Goal: Feedback & Contribution: Leave review/rating

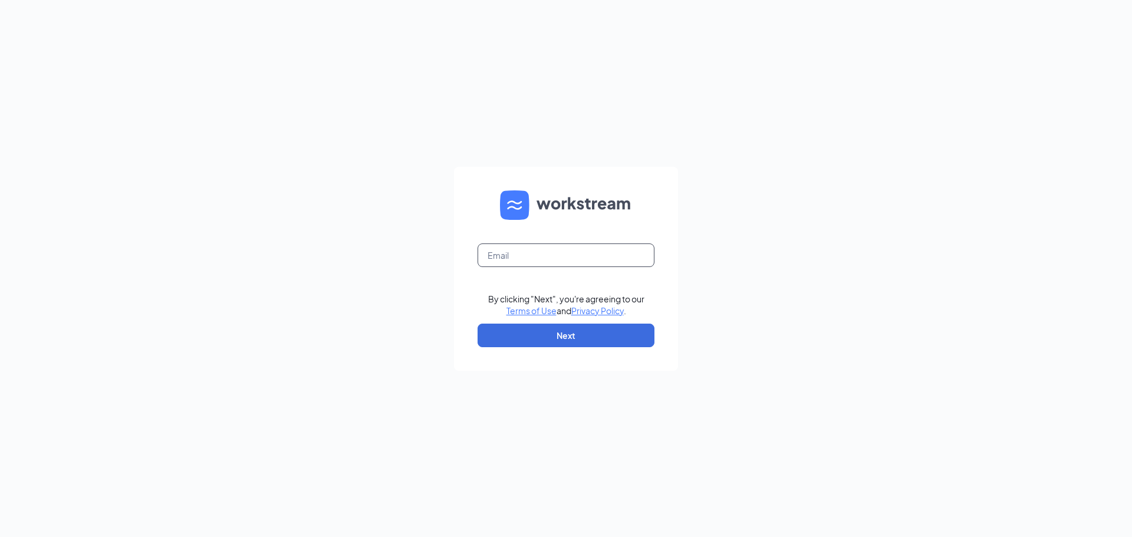
click at [522, 252] on input "text" at bounding box center [566, 255] width 177 height 24
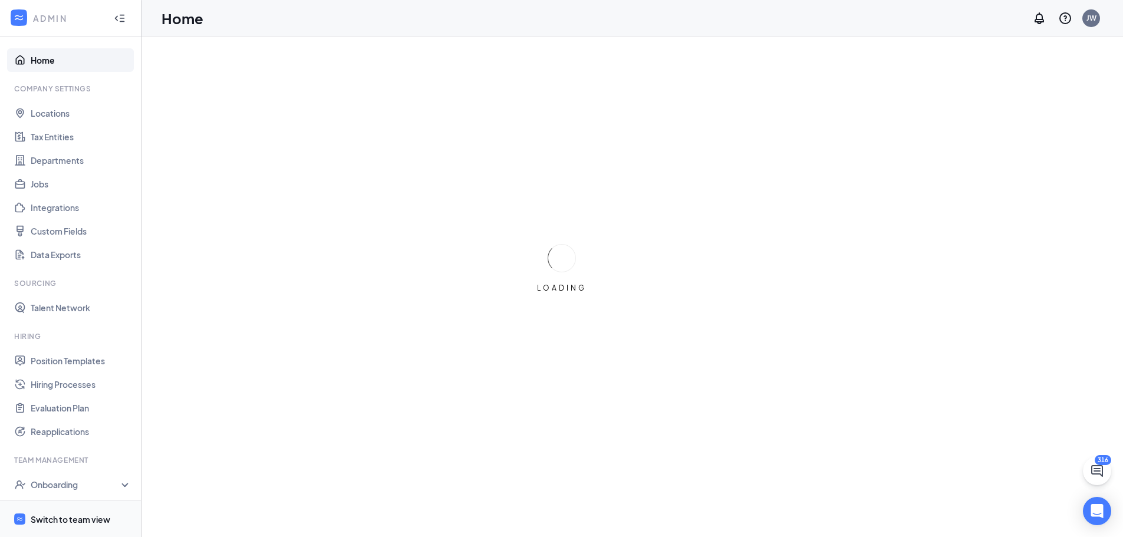
click at [51, 524] on div "Switch to team view" at bounding box center [71, 520] width 80 height 12
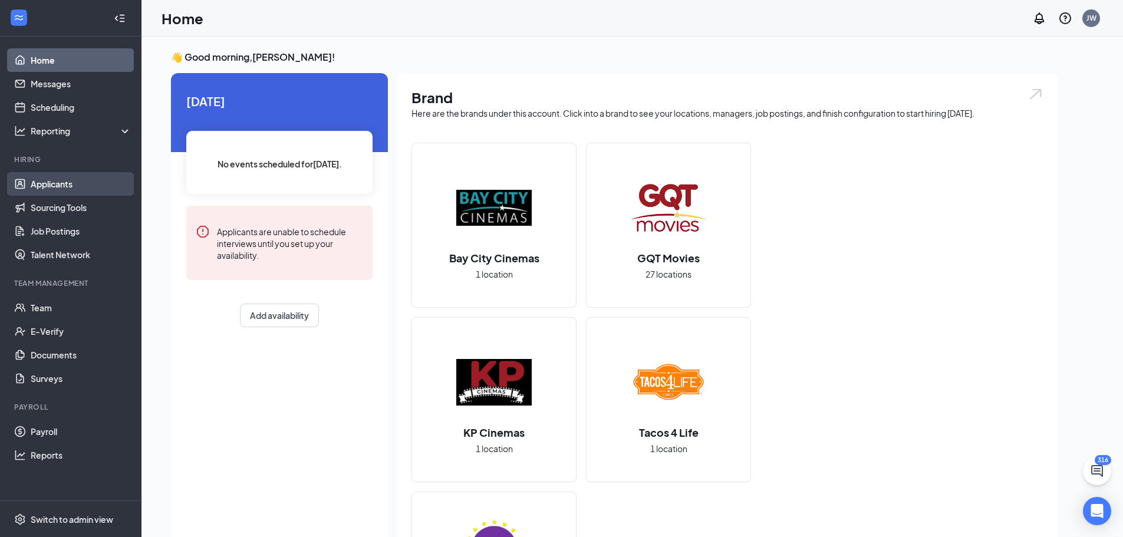
click at [67, 185] on link "Applicants" at bounding box center [81, 184] width 101 height 24
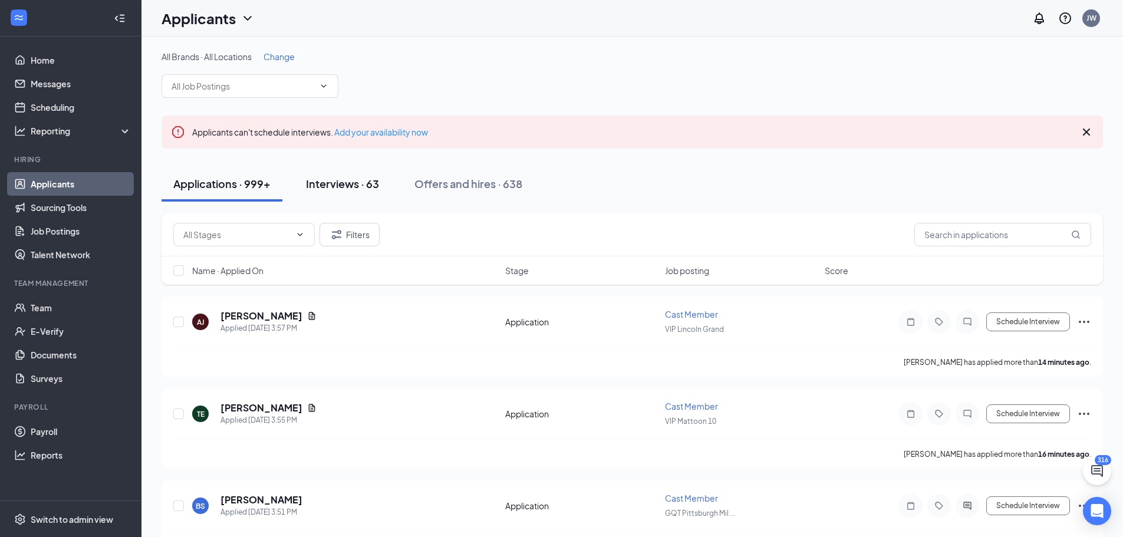
click at [338, 183] on div "Interviews · 63" at bounding box center [342, 183] width 73 height 15
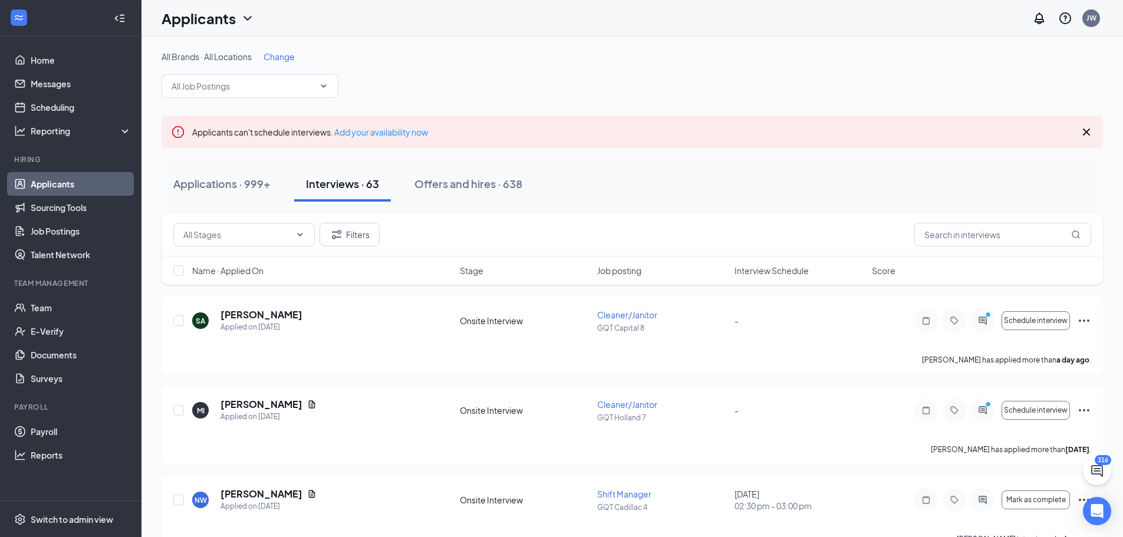
click at [280, 55] on span "Change" at bounding box center [279, 56] width 31 height 11
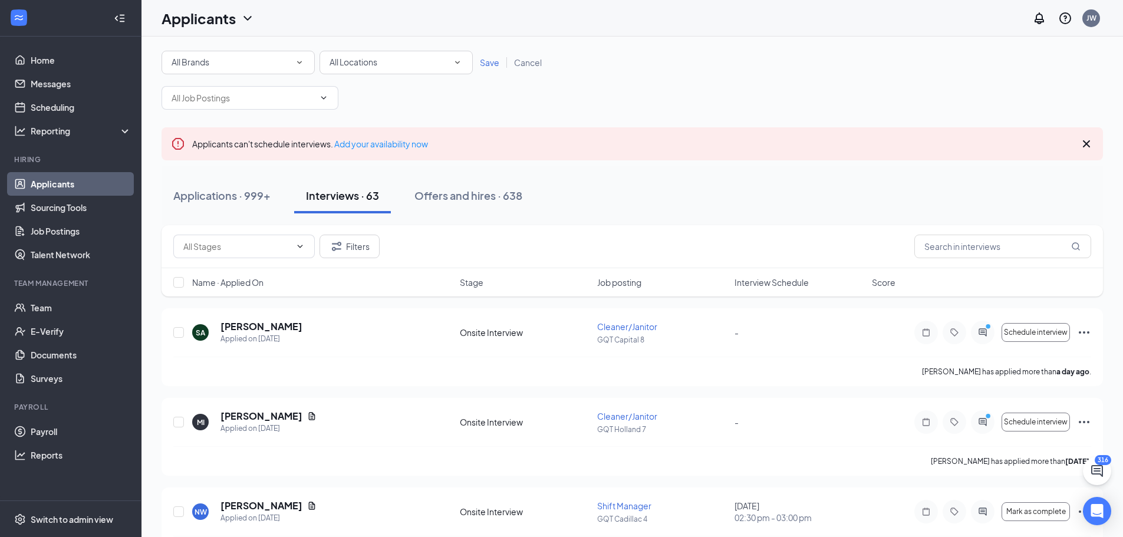
click at [361, 61] on span "All Locations" at bounding box center [354, 62] width 48 height 11
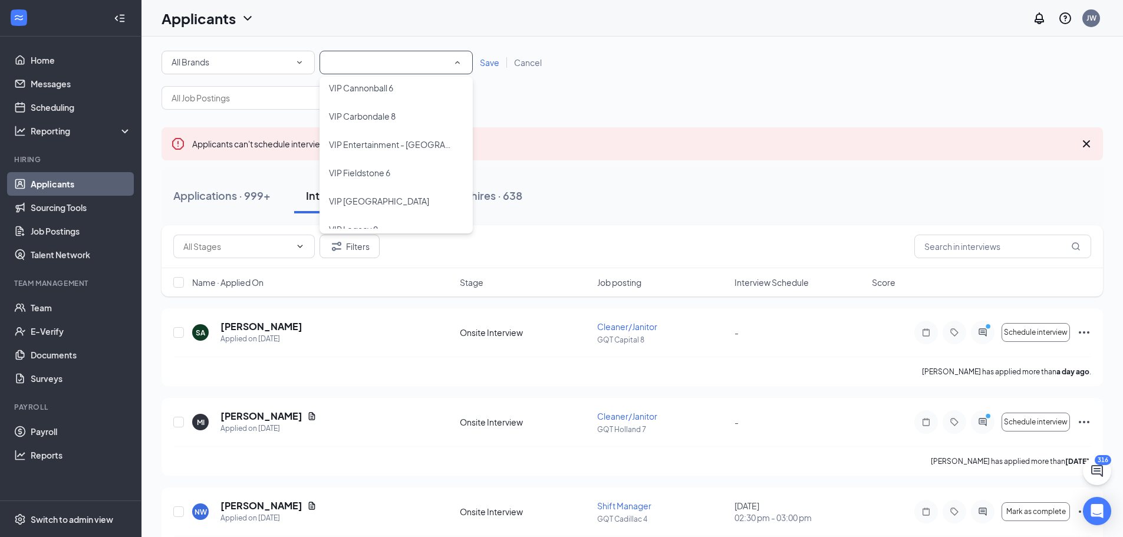
scroll to position [942, 0]
click at [390, 148] on span "VIP Entertainment - [GEOGRAPHIC_DATA]" at bounding box center [410, 144] width 163 height 11
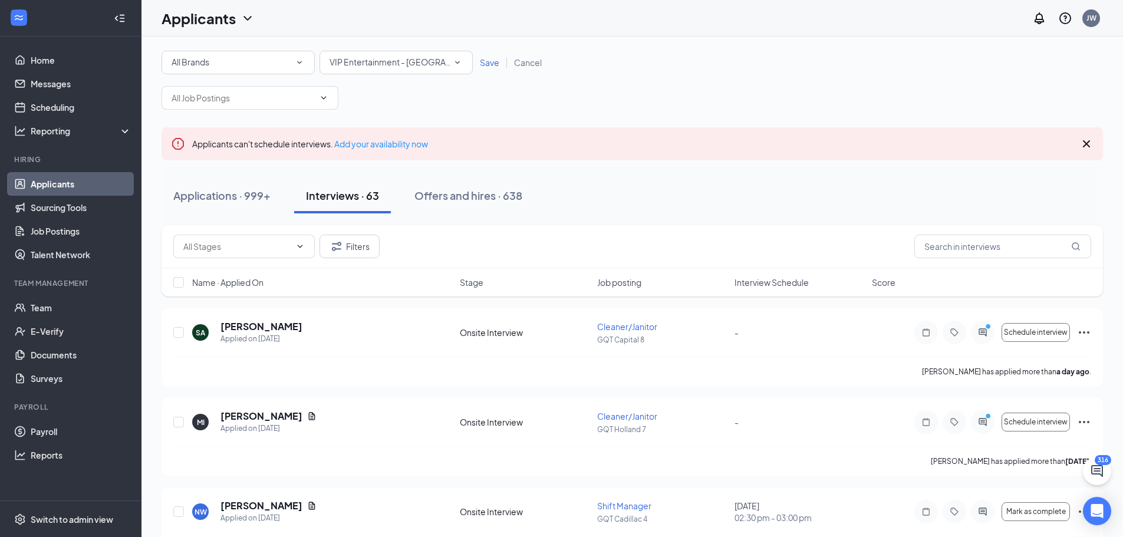
click at [482, 62] on span "Save" at bounding box center [489, 62] width 19 height 11
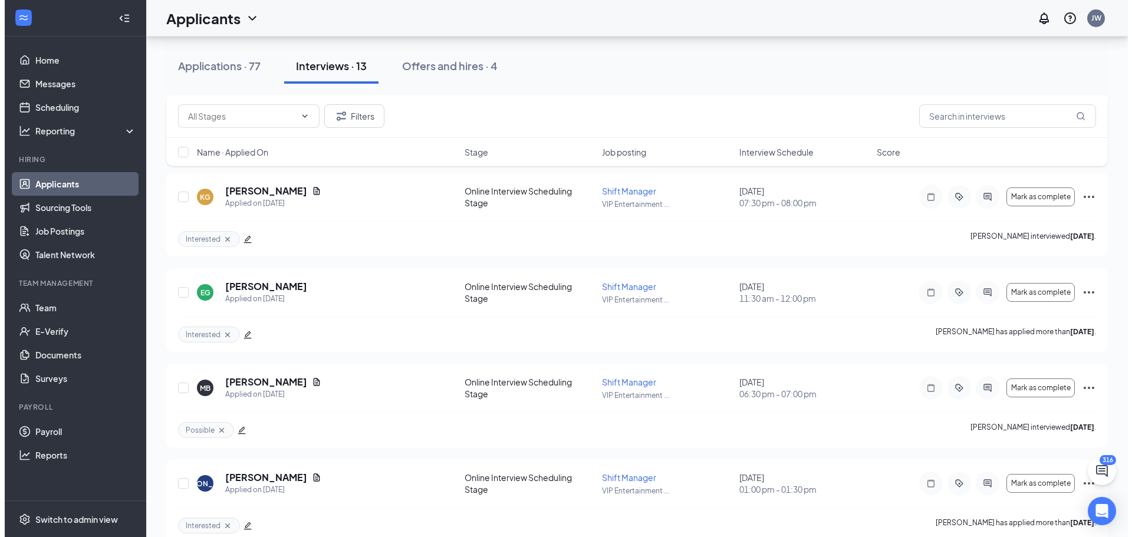
scroll to position [411, 0]
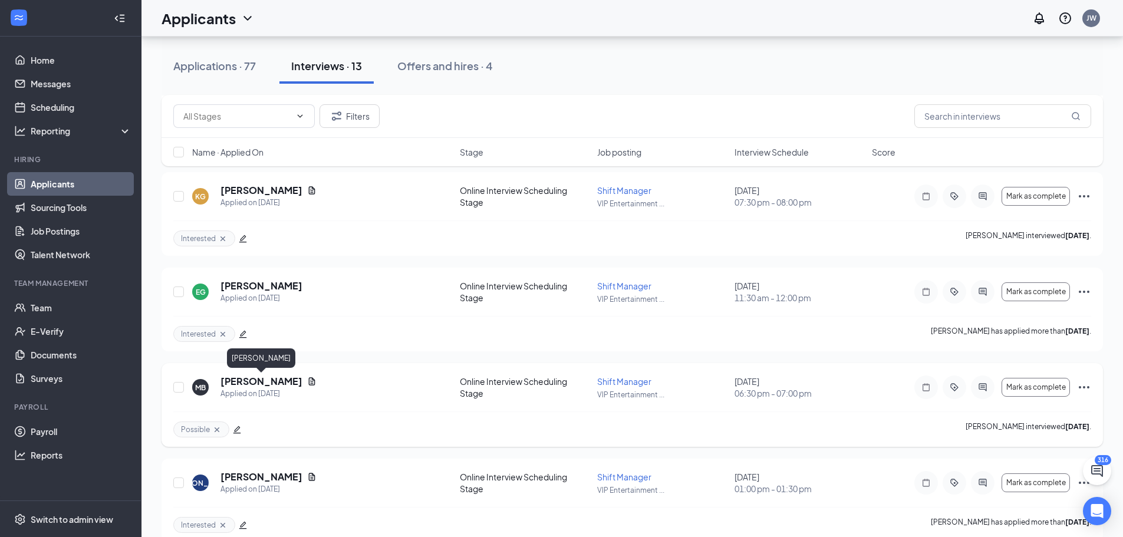
click at [266, 380] on h5 "[PERSON_NAME]" at bounding box center [262, 381] width 82 height 13
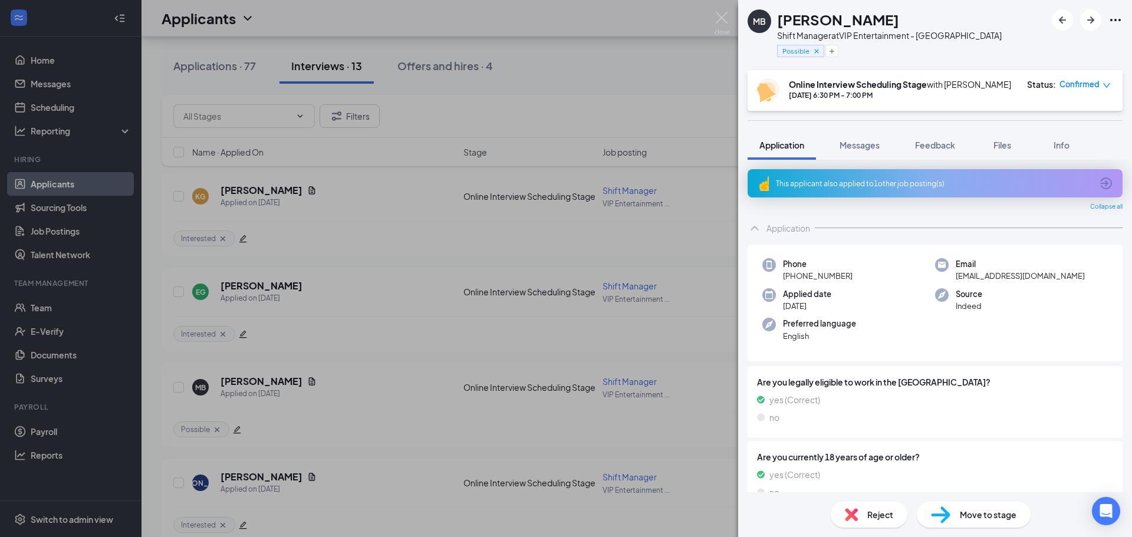
click at [911, 189] on div "This applicant also applied to 1 other job posting(s)" at bounding box center [934, 184] width 316 height 10
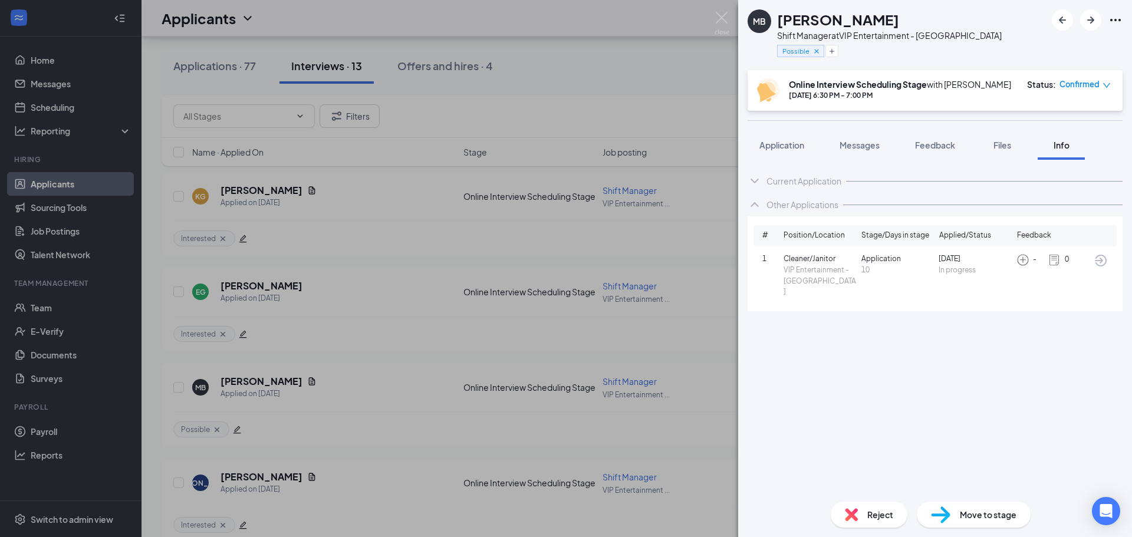
click at [1056, 266] on img at bounding box center [1054, 260] width 13 height 13
click at [1021, 266] on img at bounding box center [1022, 260] width 13 height 13
click at [789, 265] on span "Cleaner/Janitor" at bounding box center [820, 259] width 73 height 11
click at [1101, 268] on icon "ArrowCircle" at bounding box center [1101, 261] width 14 height 14
click at [940, 150] on span "Feedback" at bounding box center [935, 145] width 40 height 11
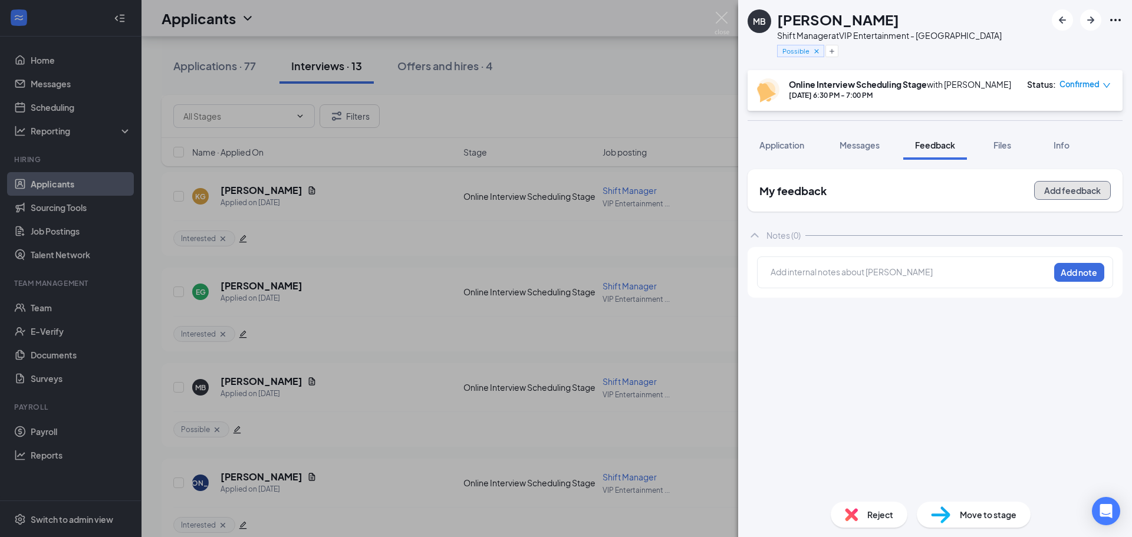
click at [1070, 198] on button "Add feedback" at bounding box center [1072, 190] width 77 height 19
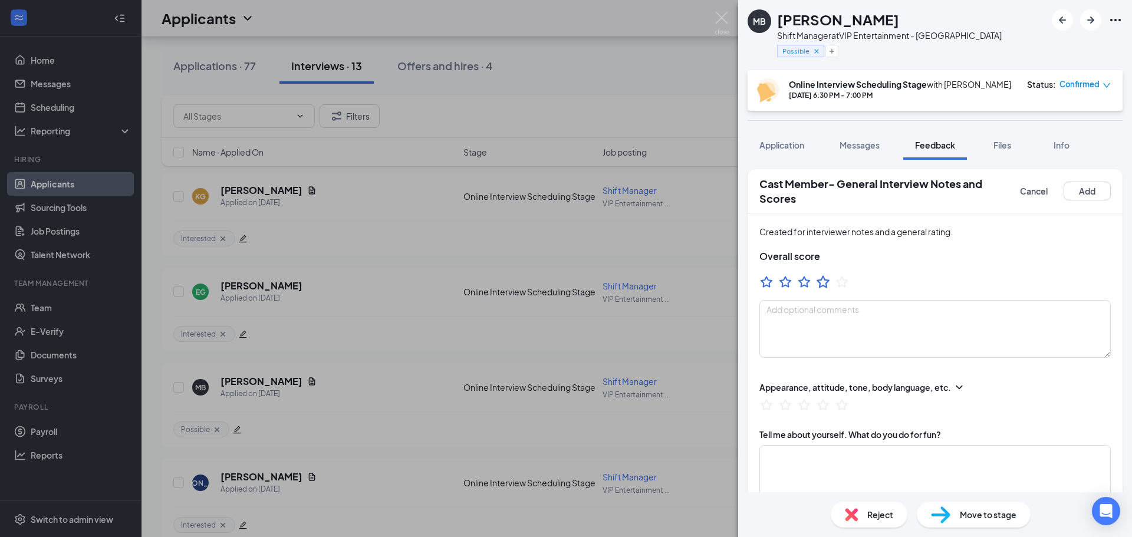
click at [828, 289] on icon "StarBorder" at bounding box center [822, 281] width 15 height 15
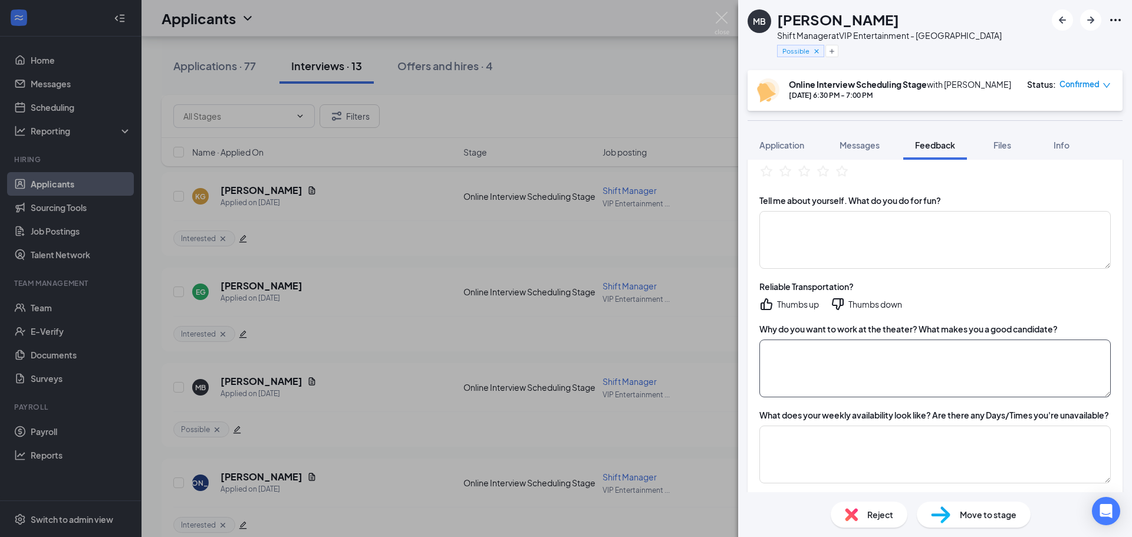
scroll to position [235, 0]
click at [820, 366] on textarea at bounding box center [934, 367] width 351 height 58
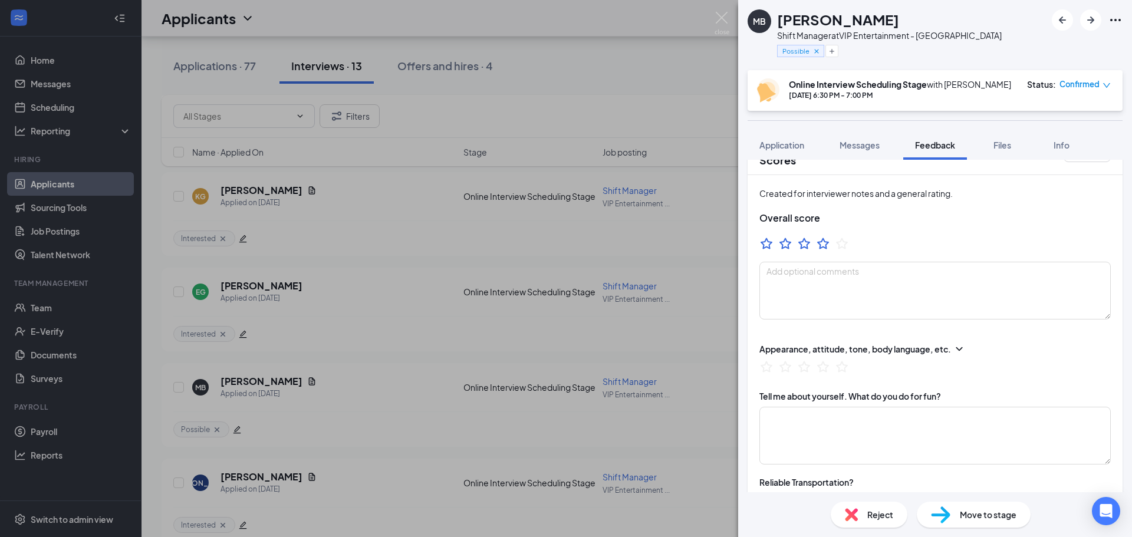
scroll to position [0, 0]
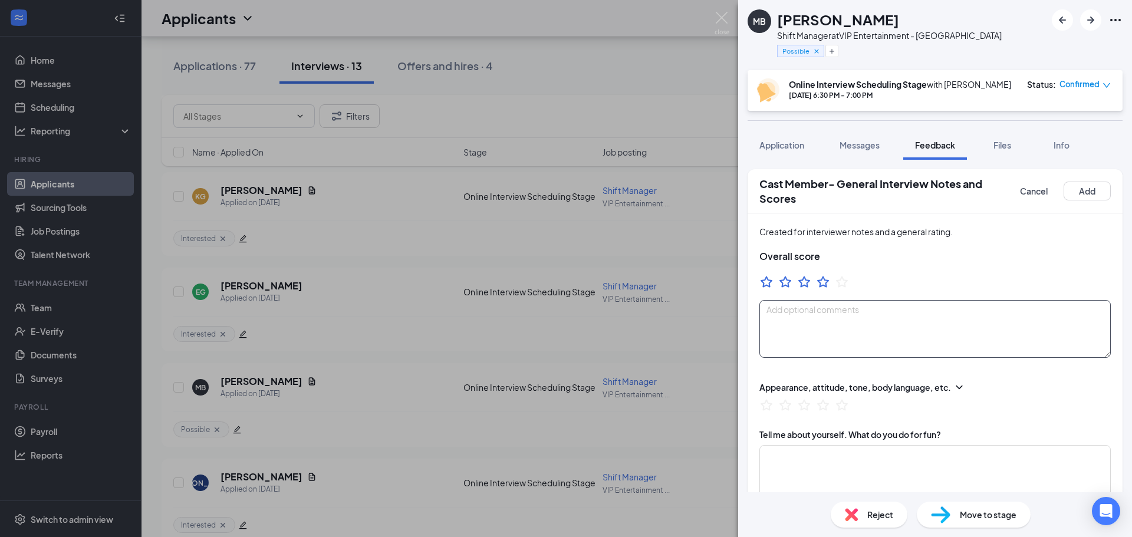
click at [835, 335] on textarea at bounding box center [934, 329] width 351 height 58
click at [864, 318] on textarea "Previous manager at planet fitness," at bounding box center [934, 329] width 351 height 58
click at [925, 322] on textarea "Previous manager at Planet Fitness," at bounding box center [934, 329] width 351 height 58
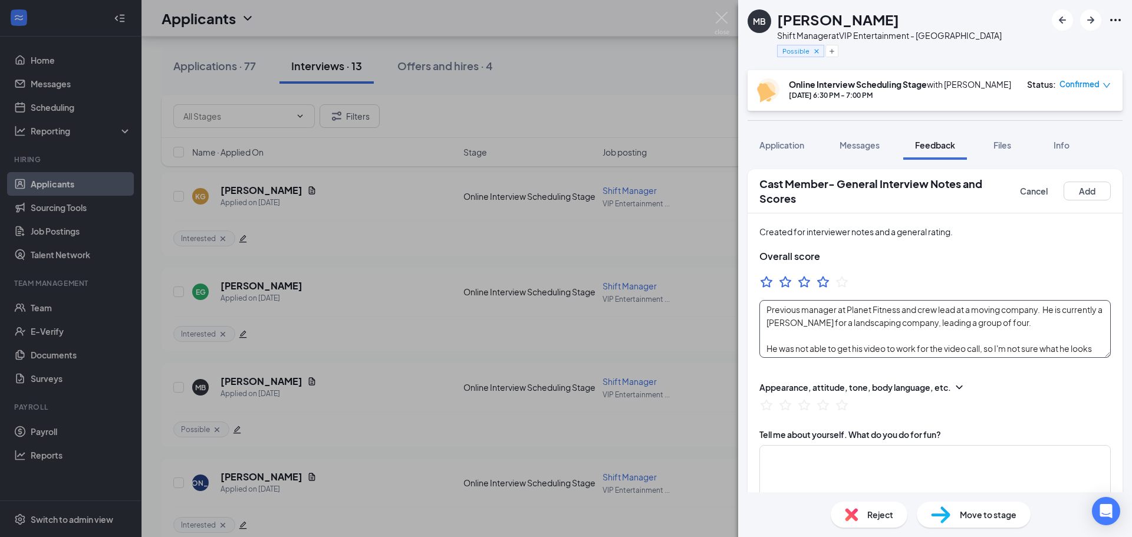
scroll to position [10, 0]
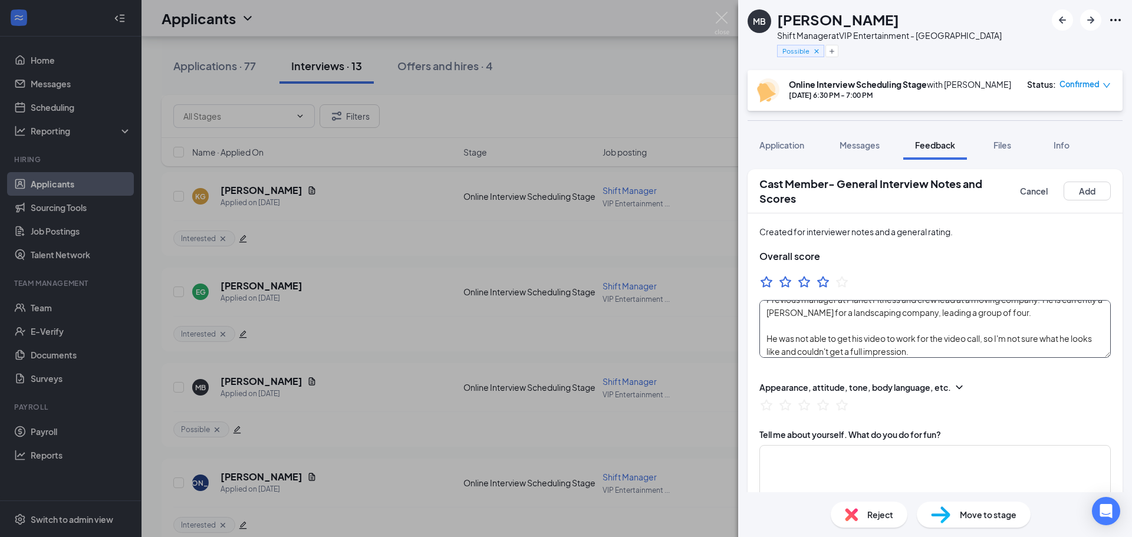
click at [1056, 323] on textarea "Previous manager at Planet Fitness and crew lead at a moving company. He is cur…" at bounding box center [934, 329] width 351 height 58
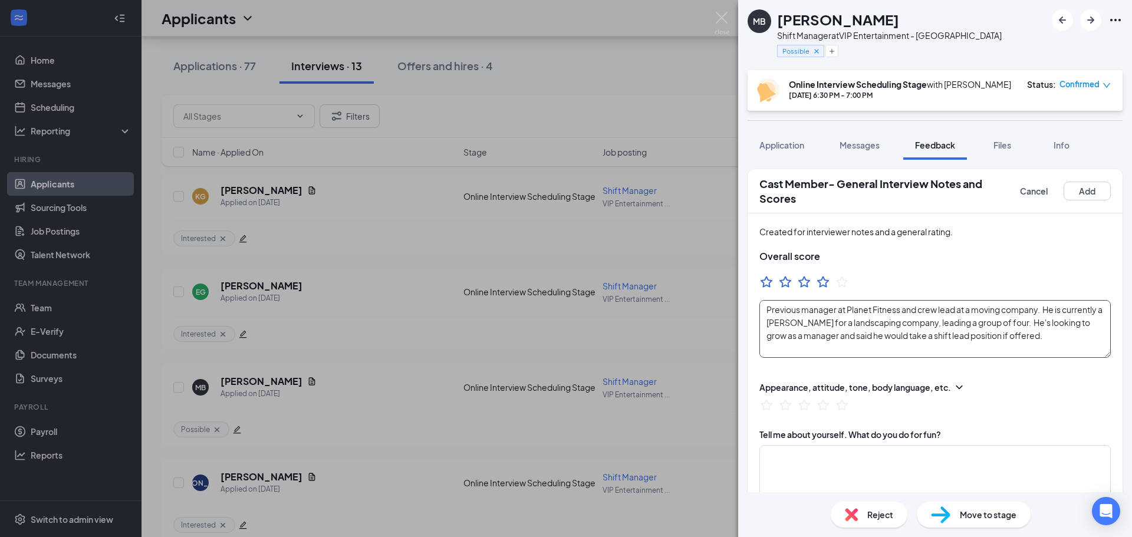
click at [1038, 333] on textarea "Previous manager at Planet Fitness and crew lead at a moving company. He is cur…" at bounding box center [934, 329] width 351 height 58
click at [1038, 334] on textarea "Previous manager at Planet Fitness and crew lead at a moving company. He is cur…" at bounding box center [934, 329] width 351 height 58
click at [952, 352] on textarea "Previous manager at Planet Fitness and crew lead at a moving company. He is cur…" at bounding box center [934, 329] width 351 height 58
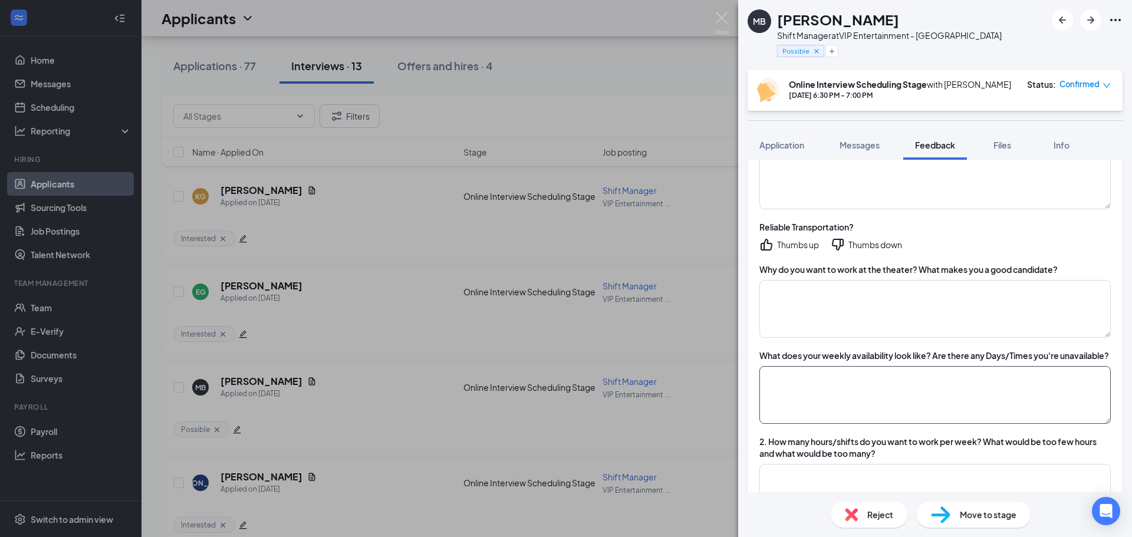
scroll to position [294, 0]
type textarea "Previous manager at Planet Fitness and crew lead at a moving company. He is cur…"
click at [843, 312] on textarea at bounding box center [934, 308] width 351 height 58
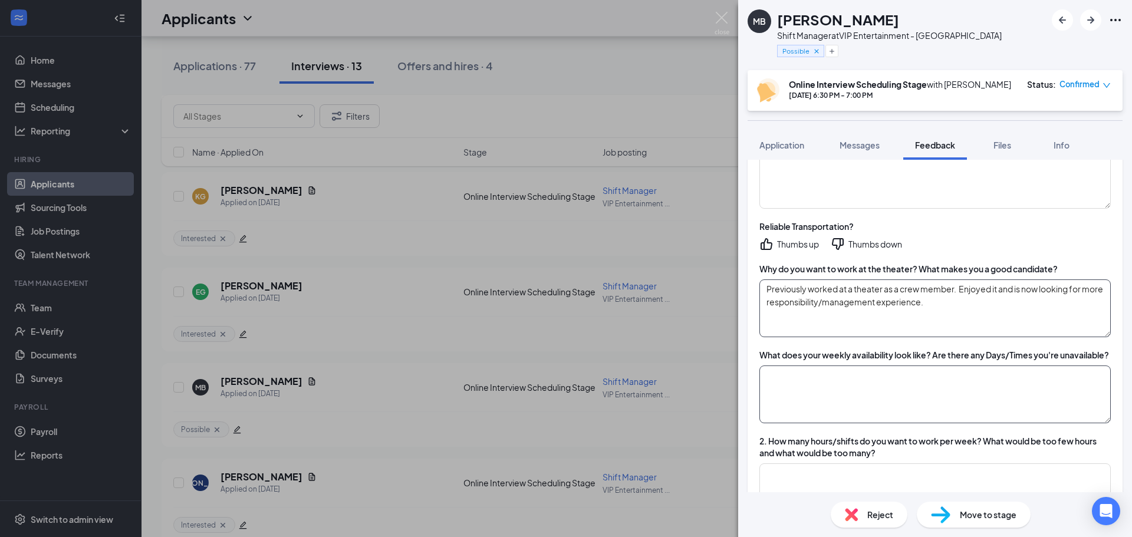
type textarea "Previously worked at a theater as a crew member. Enjoyed it and is now looking …"
click at [822, 414] on textarea at bounding box center [934, 395] width 351 height 58
click at [806, 409] on textarea at bounding box center [934, 395] width 351 height 58
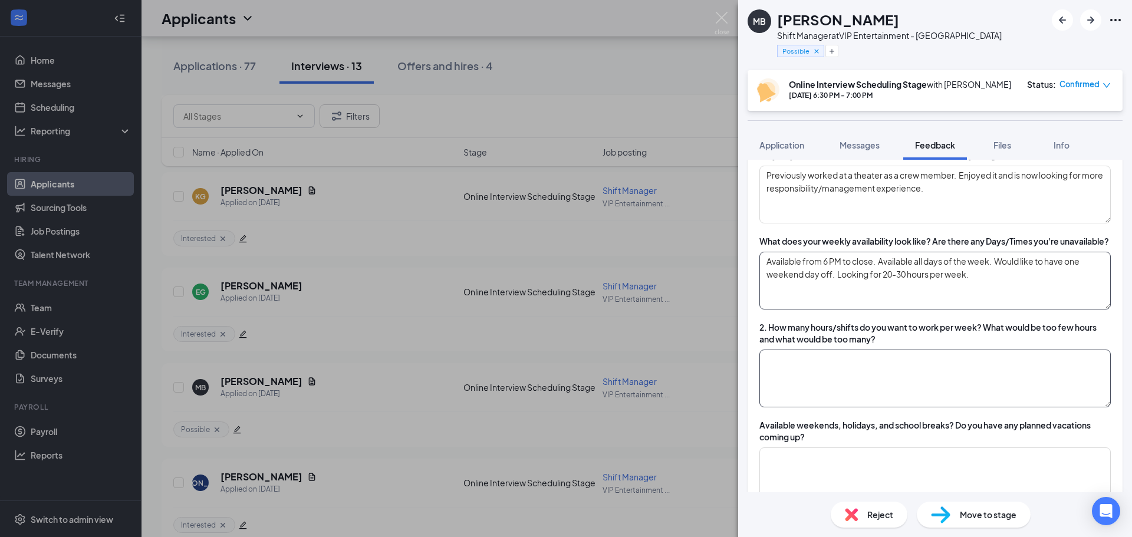
type textarea "Available from 6 PM to close. Available all days of the week. Would like to hav…"
click at [864, 391] on textarea at bounding box center [934, 377] width 351 height 58
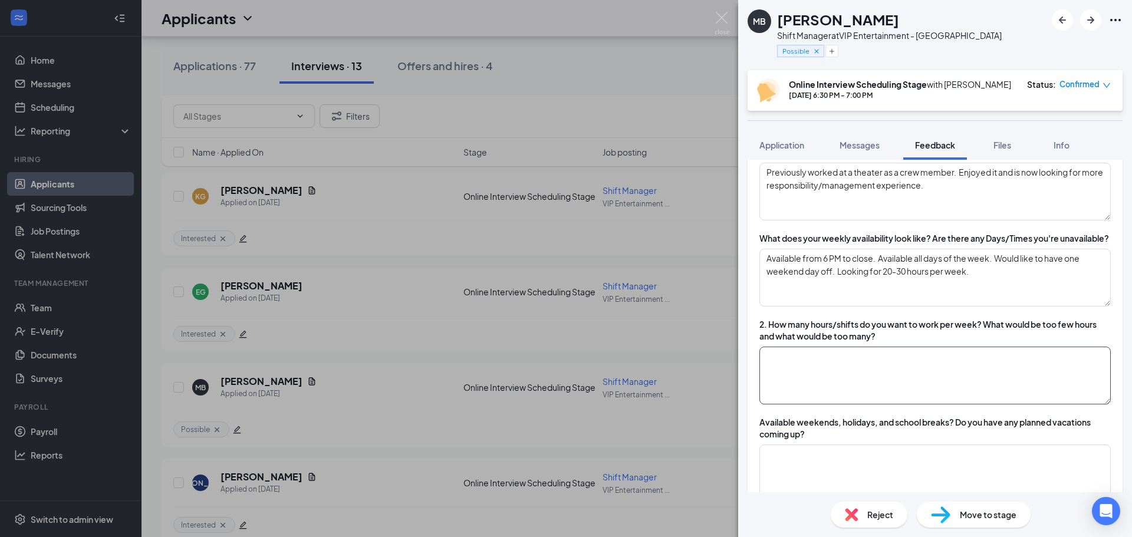
scroll to position [412, 0]
click at [971, 288] on textarea "Available from 6 PM to close. Available all days of the week. Would like to hav…" at bounding box center [934, 277] width 351 height 58
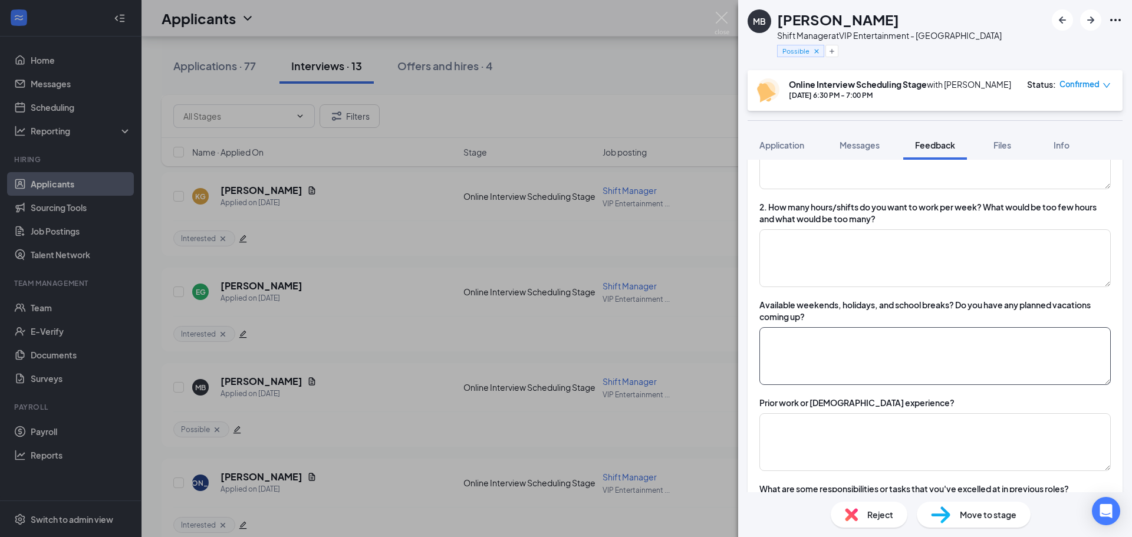
click at [905, 369] on textarea at bounding box center [934, 356] width 351 height 58
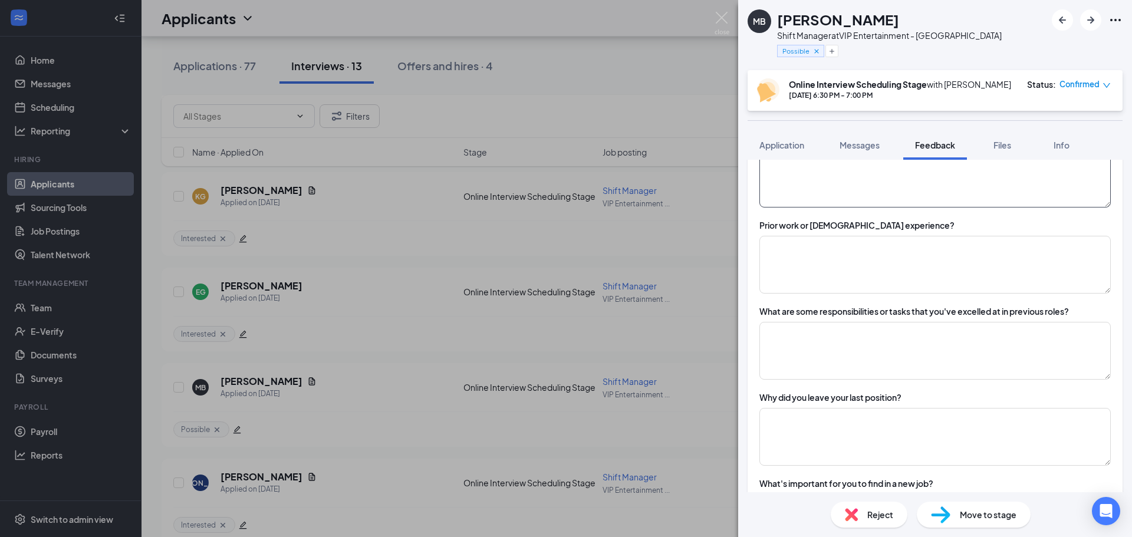
scroll to position [706, 0]
drag, startPoint x: 819, startPoint y: 358, endPoint x: 815, endPoint y: 348, distance: 11.4
click at [819, 358] on textarea at bounding box center [934, 350] width 351 height 58
click at [858, 353] on textarea "Accountable for machinary, planning, deposits," at bounding box center [934, 350] width 351 height 58
click at [939, 356] on textarea "Accountable for machinery, planning, deposits," at bounding box center [934, 350] width 351 height 58
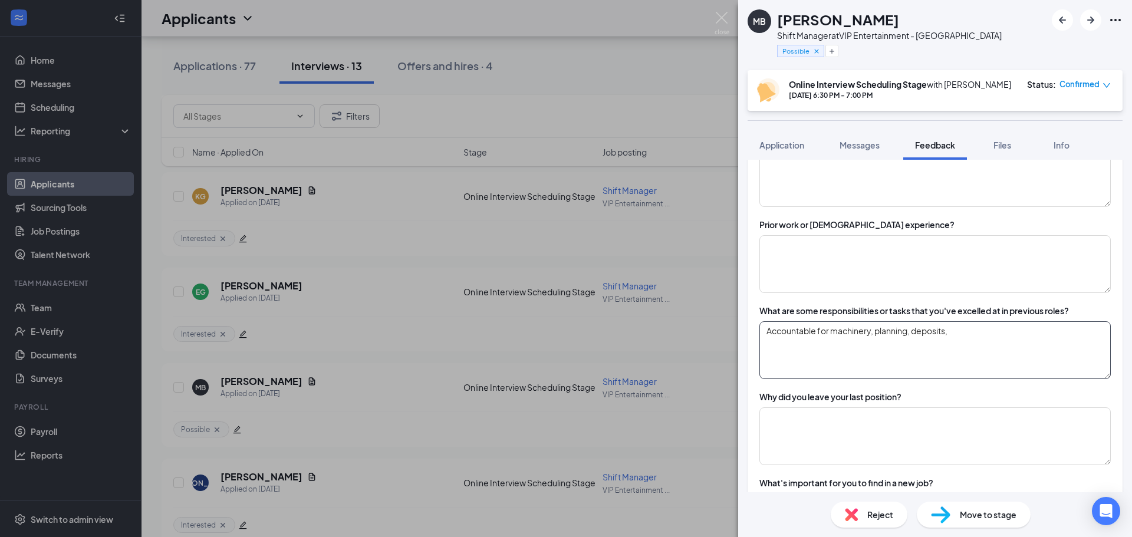
click at [970, 352] on textarea "Accountable for machinery, planning, deposits," at bounding box center [934, 350] width 351 height 58
type textarea "Accountable for machinery, planning, deposits, managing his team, and opening/c…"
drag, startPoint x: 989, startPoint y: 367, endPoint x: 755, endPoint y: 353, distance: 235.1
click at [755, 353] on div "Appearance, attitude, tone, body language, etc. Tell me about yourself. What do…" at bounding box center [935, 296] width 375 height 1267
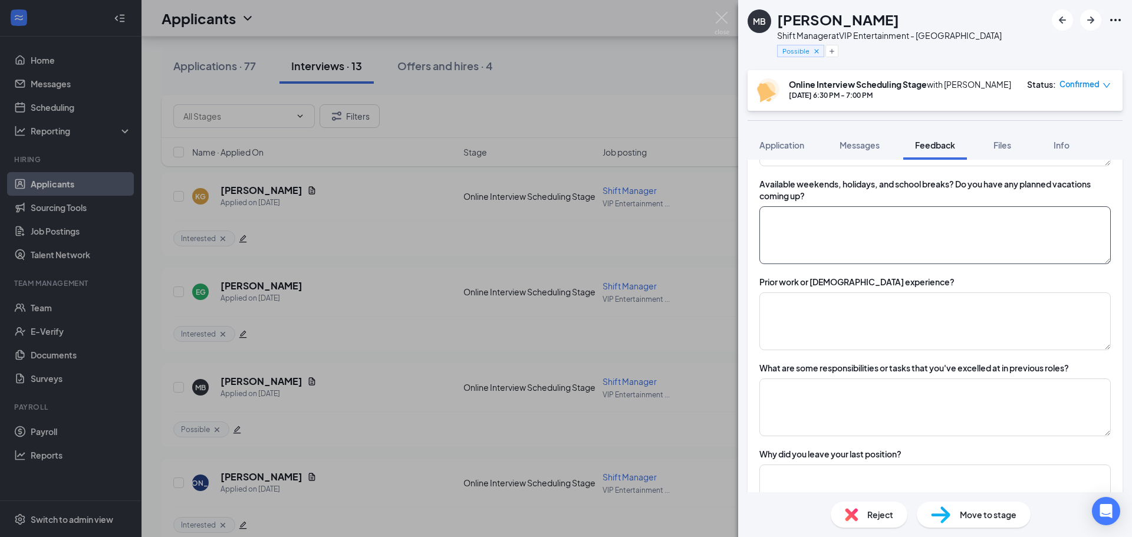
click at [804, 255] on textarea at bounding box center [934, 235] width 351 height 58
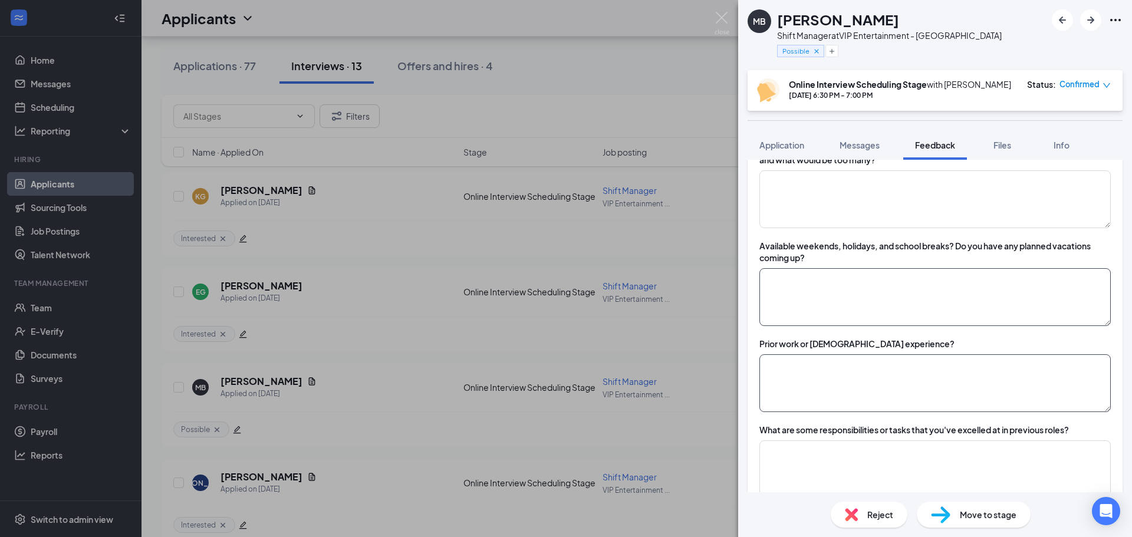
scroll to position [588, 0]
click at [810, 393] on textarea at bounding box center [934, 383] width 351 height 58
paste textarea "Accountable for machinery, planning, deposits, managing his team, and opening/c…"
click at [776, 412] on textarea "Accountable for machinery, planning, deposits, managing his team, and opening/c…" at bounding box center [934, 383] width 351 height 58
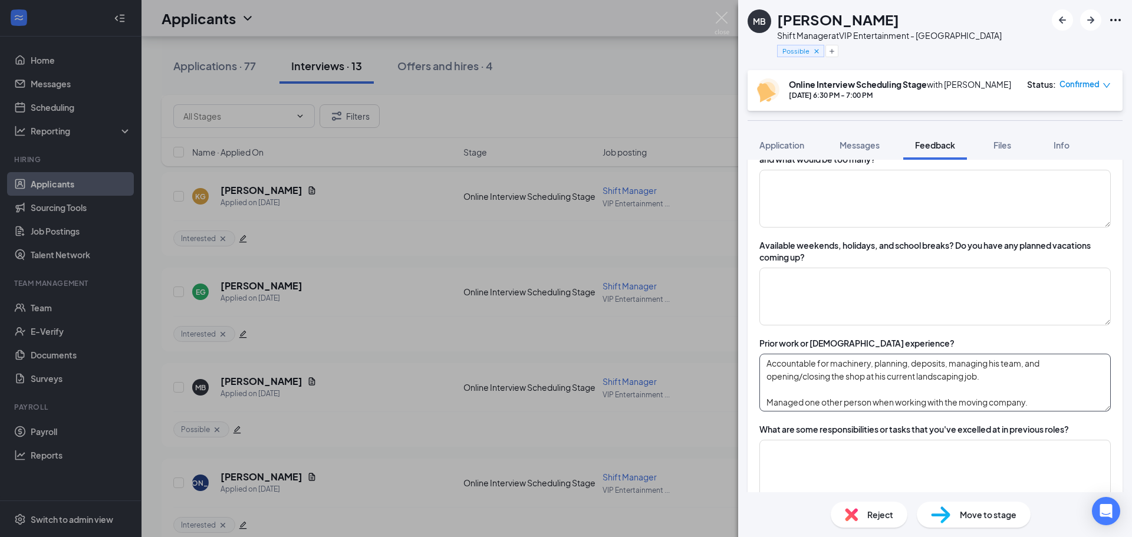
click at [874, 412] on textarea "Accountable for machinery, planning, deposits, managing his team, and opening/c…" at bounding box center [934, 383] width 351 height 58
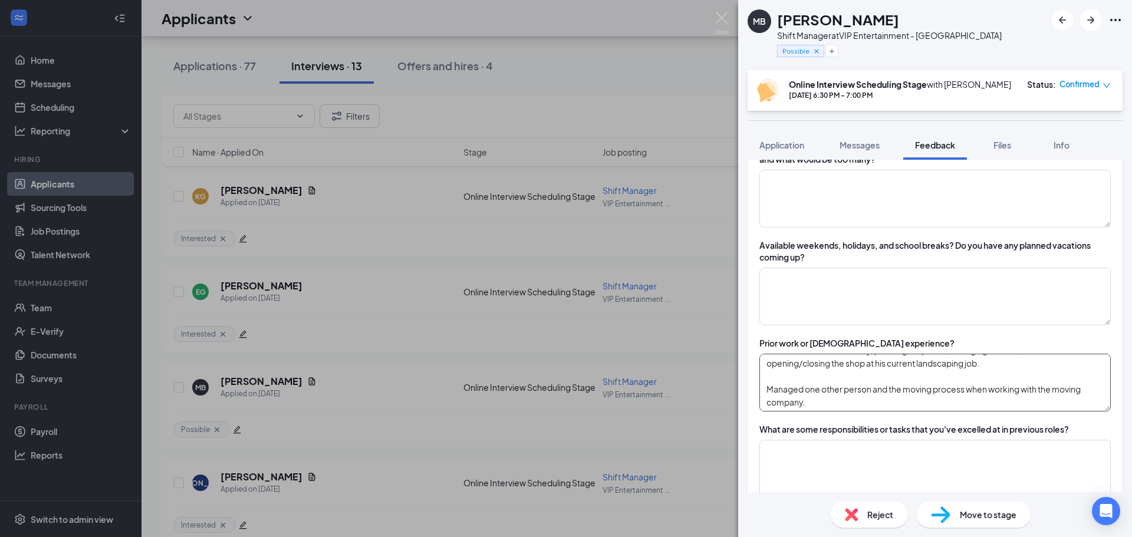
scroll to position [588, 0]
drag, startPoint x: 802, startPoint y: 426, endPoint x: 1042, endPoint y: 409, distance: 241.2
click at [1042, 409] on textarea "Accountable for machinery, planning, deposits, managing his team, and opening/c…" at bounding box center [934, 382] width 351 height 58
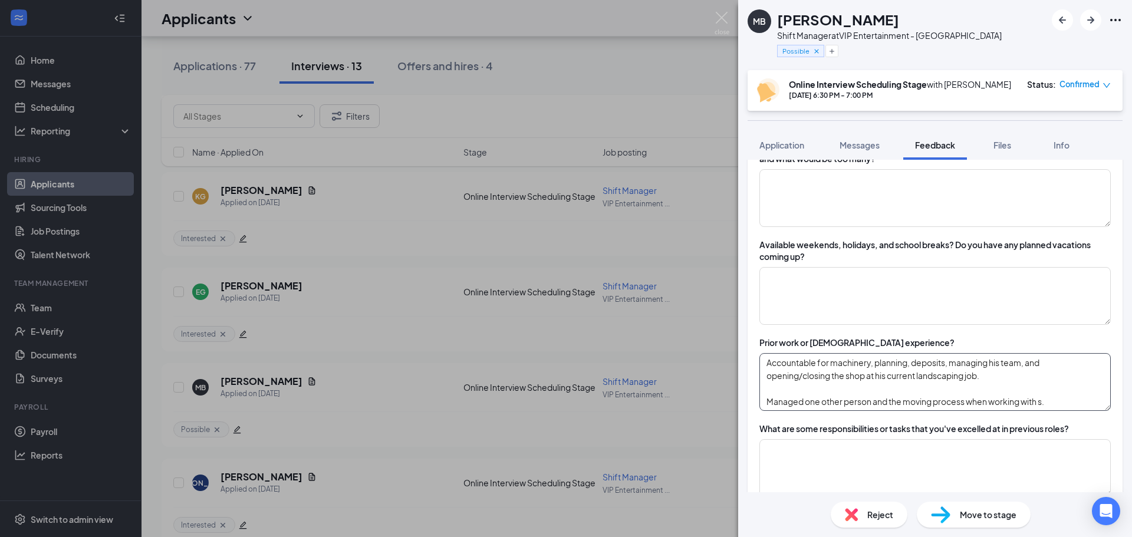
scroll to position [0, 0]
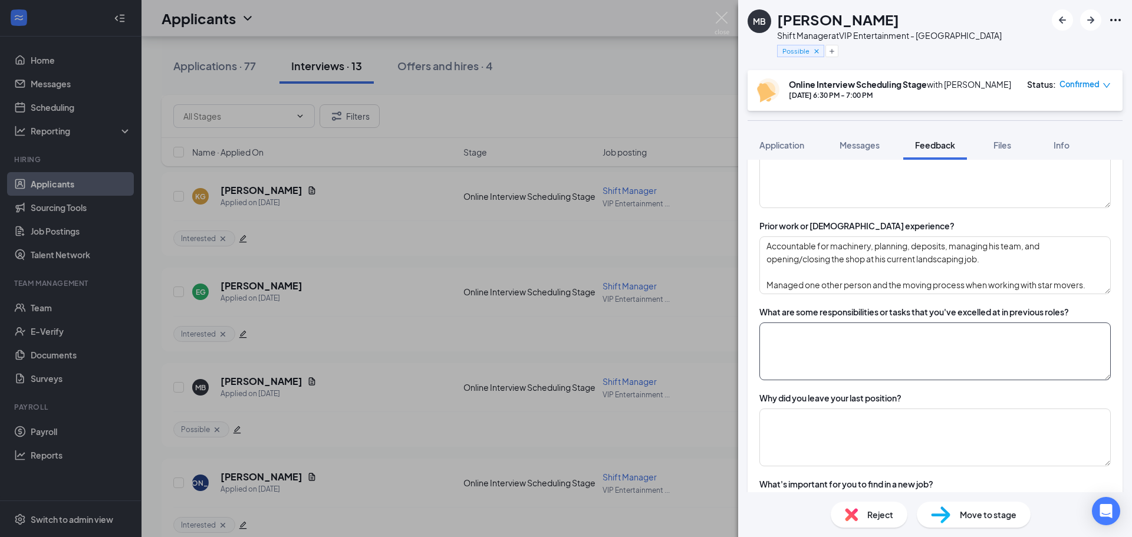
click at [869, 369] on textarea at bounding box center [934, 352] width 351 height 58
click at [1095, 293] on textarea "Accountable for machinery, planning, deposits, managing his team, and opening/c…" at bounding box center [934, 264] width 351 height 58
click at [1090, 293] on textarea "Accountable for machinery, planning, deposits, managing his team, and opening/c…" at bounding box center [934, 264] width 351 height 58
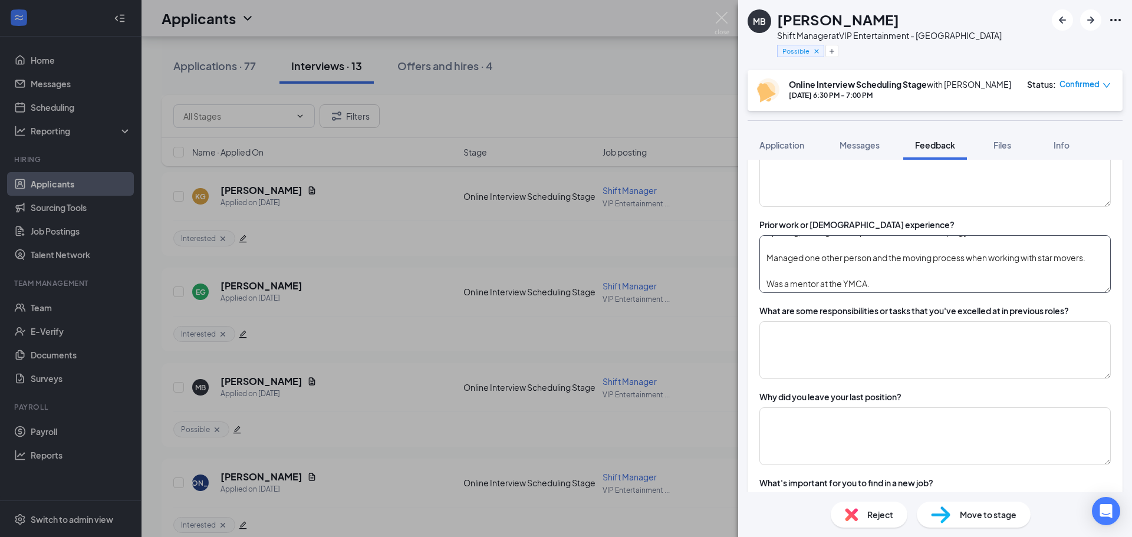
type textarea "Accountable for machinery, planning, deposits, managing his team, and opening/c…"
click at [815, 317] on div "What are some responsibilities or tasks that you've excelled at in previous rol…" at bounding box center [914, 311] width 310 height 12
click at [807, 358] on textarea at bounding box center [934, 350] width 351 height 58
type textarea "K"
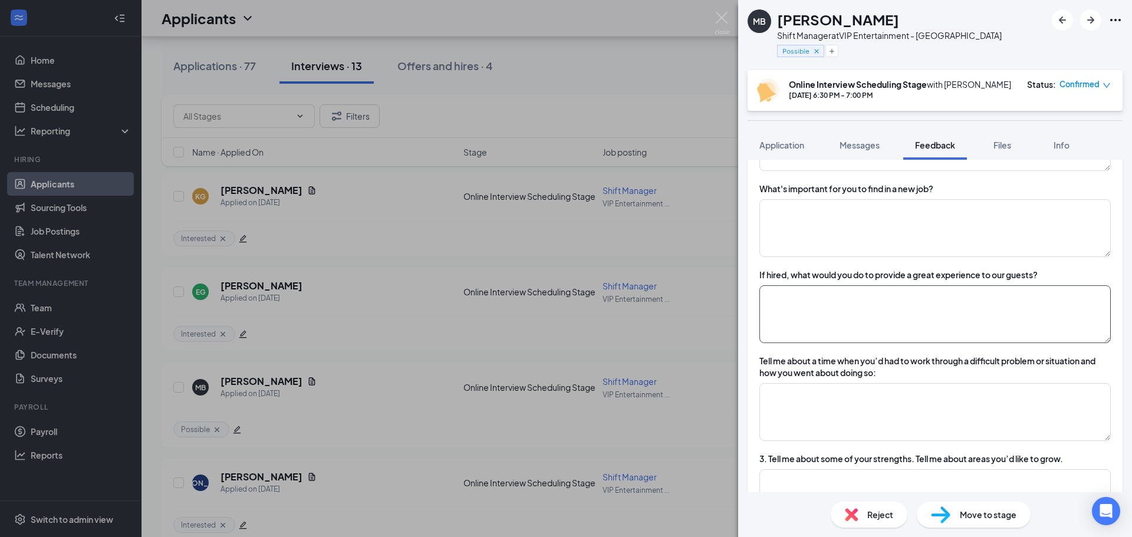
scroll to position [1001, 0]
type textarea "Motivating his team. Staying organized. Project Management."
click at [828, 256] on textarea at bounding box center [934, 228] width 351 height 58
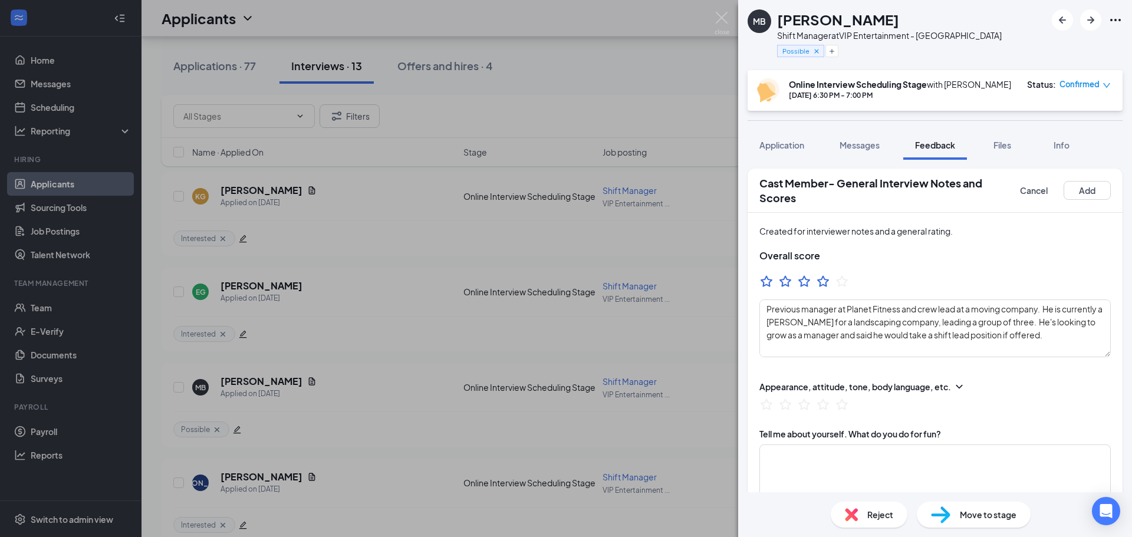
scroll to position [0, 0]
click at [849, 358] on textarea "Previous manager at Planet Fitness and crew lead at a moving company. He is cur…" at bounding box center [934, 329] width 351 height 58
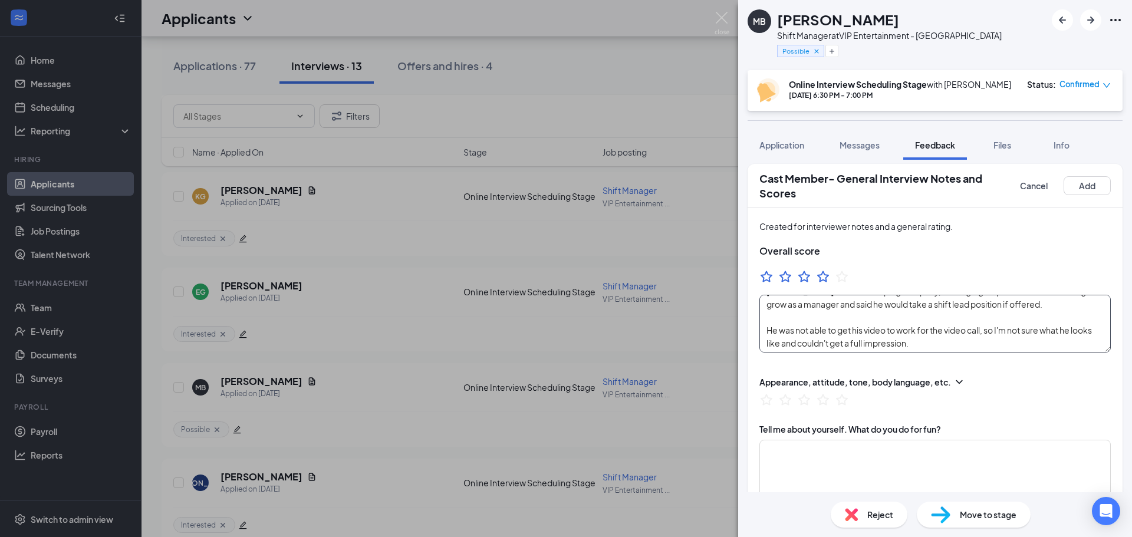
scroll to position [6, 0]
click at [953, 351] on textarea "Previous manager at Planet Fitness and crew lead at a moving company. He is cur…" at bounding box center [934, 323] width 351 height 58
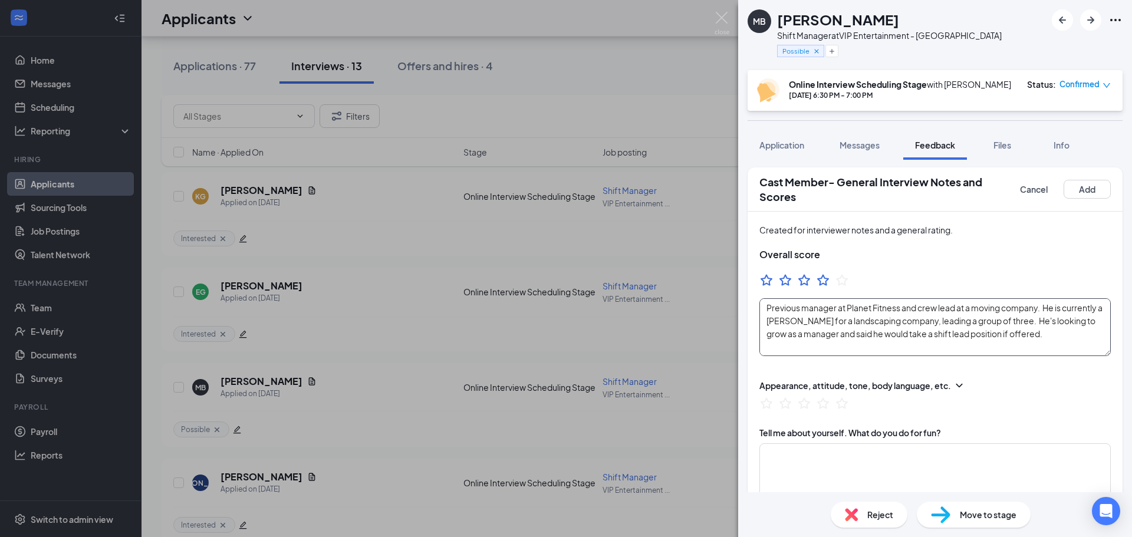
scroll to position [0, 0]
click at [1084, 200] on button "Add" at bounding box center [1087, 191] width 47 height 19
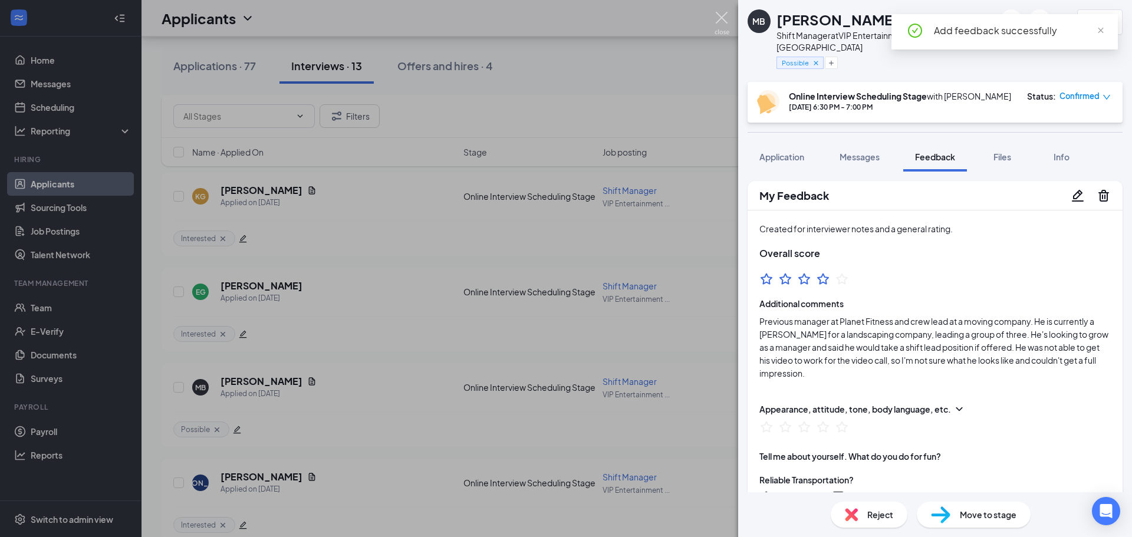
click at [720, 27] on img at bounding box center [722, 23] width 15 height 23
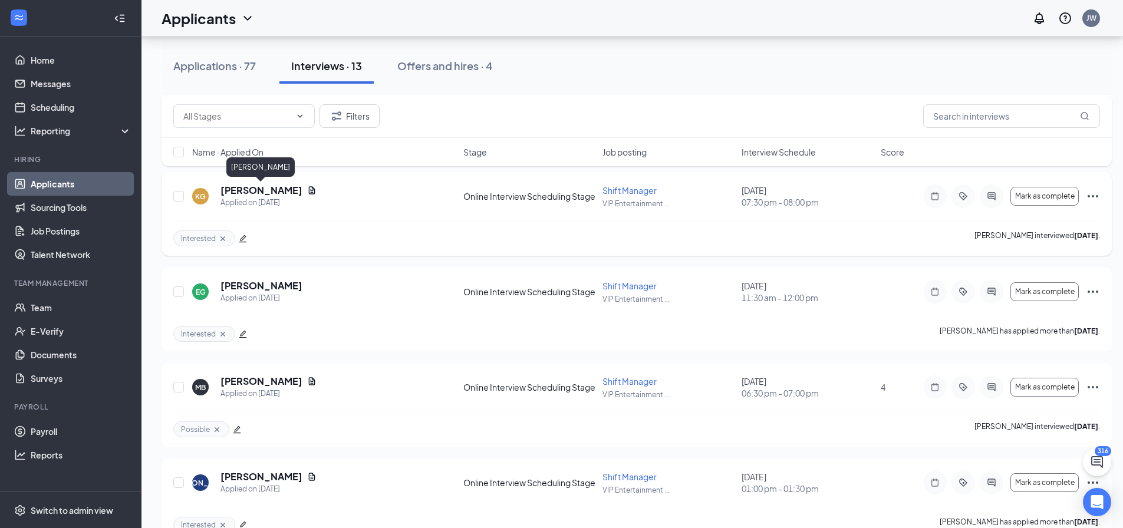
click at [264, 188] on h5 "[PERSON_NAME]" at bounding box center [262, 190] width 82 height 13
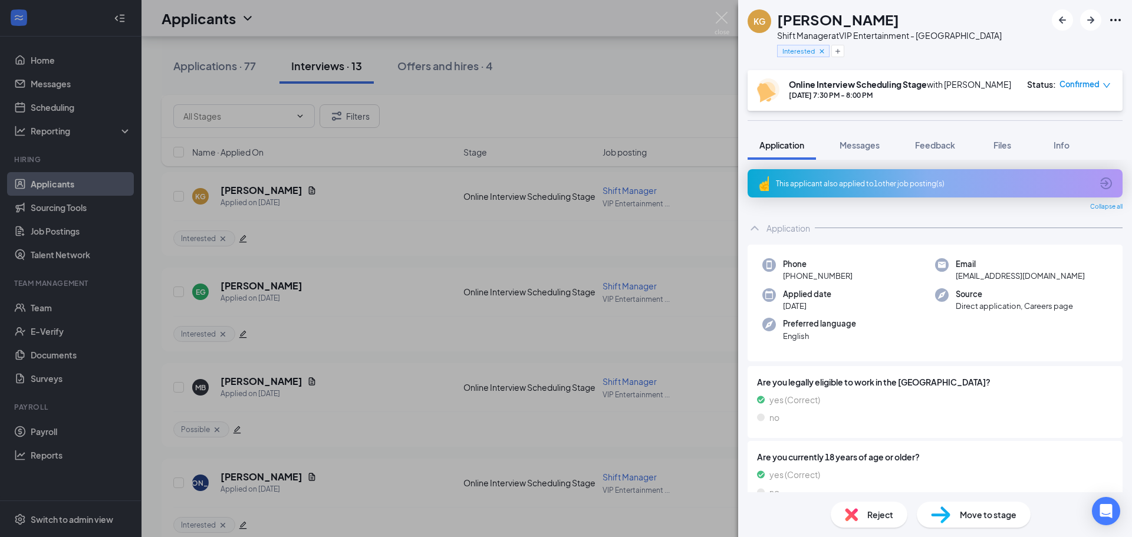
click at [1100, 189] on icon "ArrowCircle" at bounding box center [1106, 183] width 12 height 12
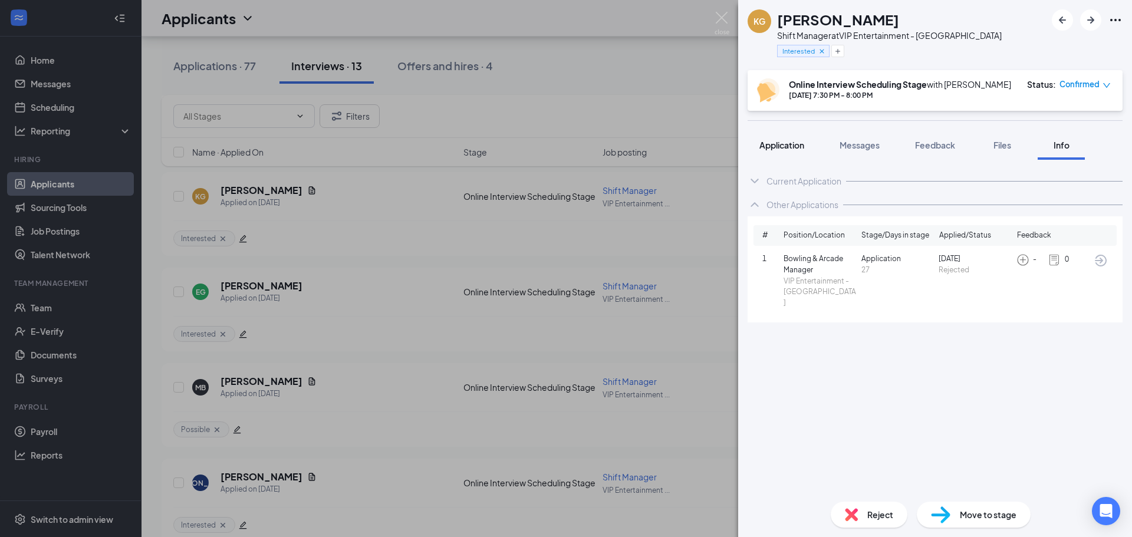
click at [784, 150] on span "Application" at bounding box center [781, 145] width 45 height 11
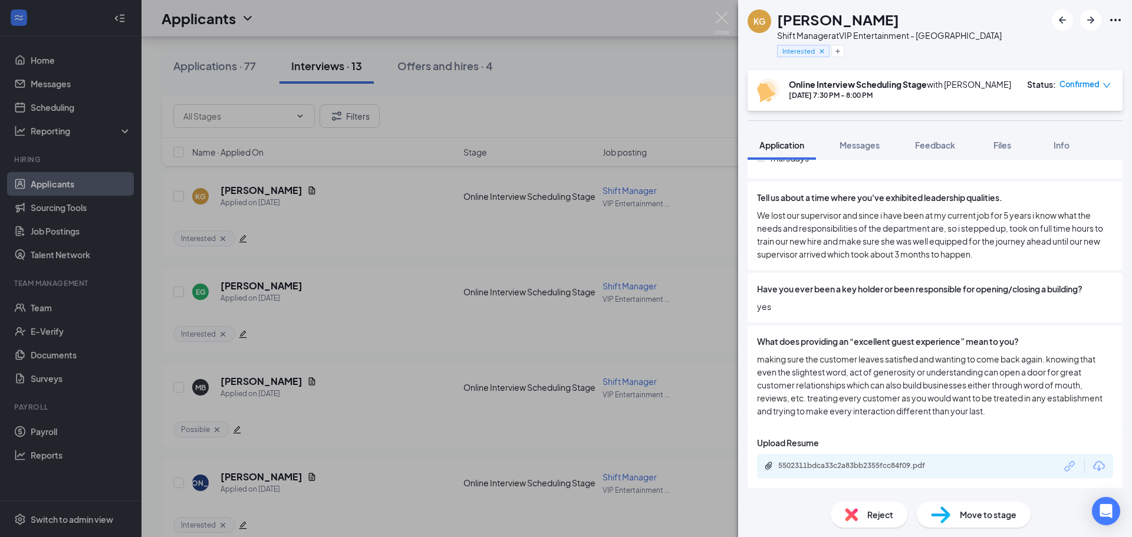
scroll to position [960, 0]
click at [945, 150] on span "Feedback" at bounding box center [935, 145] width 40 height 11
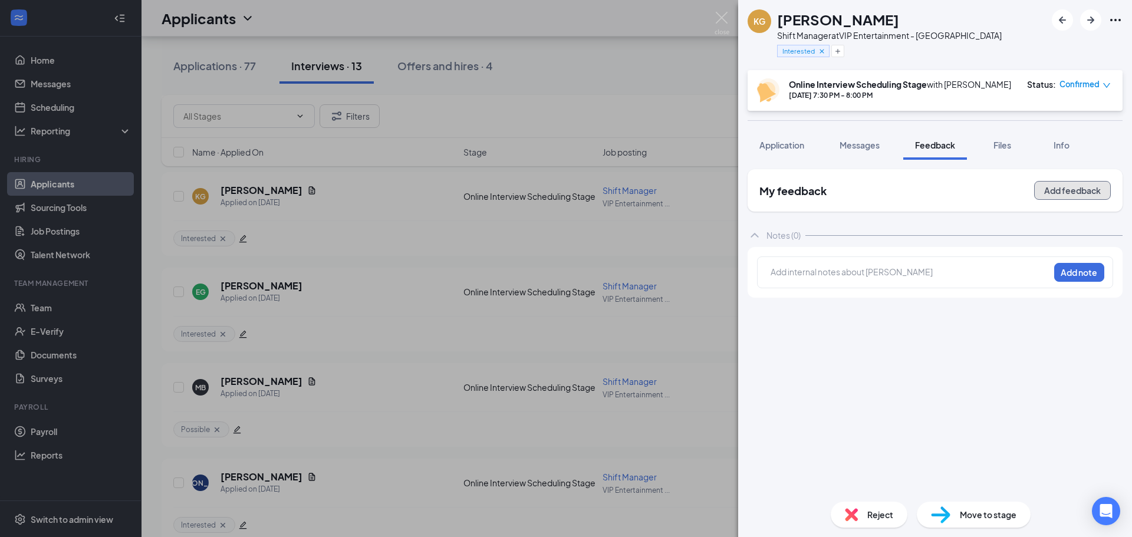
click at [1063, 200] on button "Add feedback" at bounding box center [1072, 190] width 77 height 19
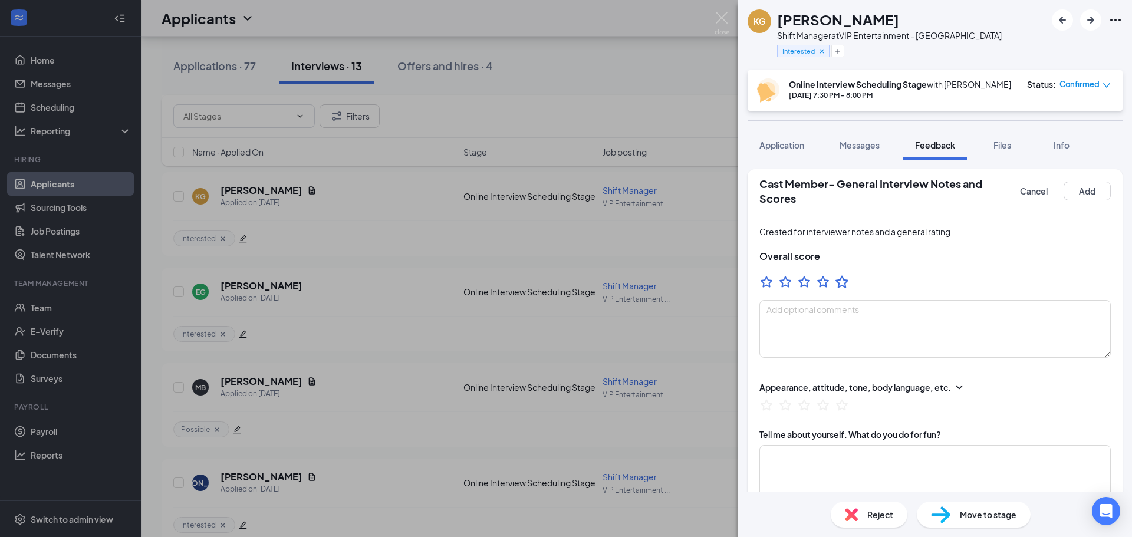
click at [845, 288] on icon "StarBorder" at bounding box center [841, 281] width 13 height 12
click at [817, 325] on textarea at bounding box center [934, 329] width 351 height 58
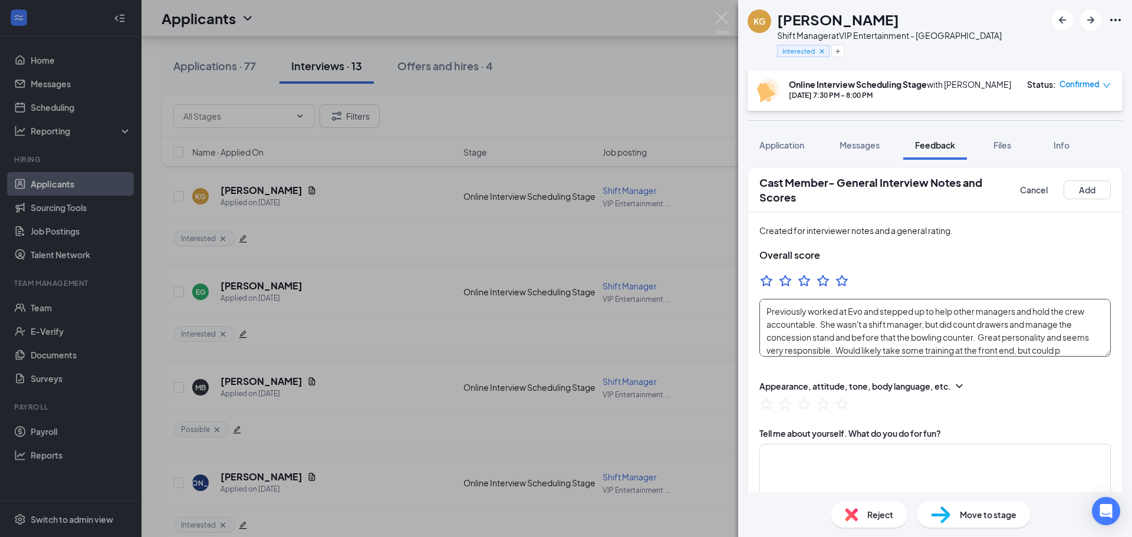
scroll to position [36, 0]
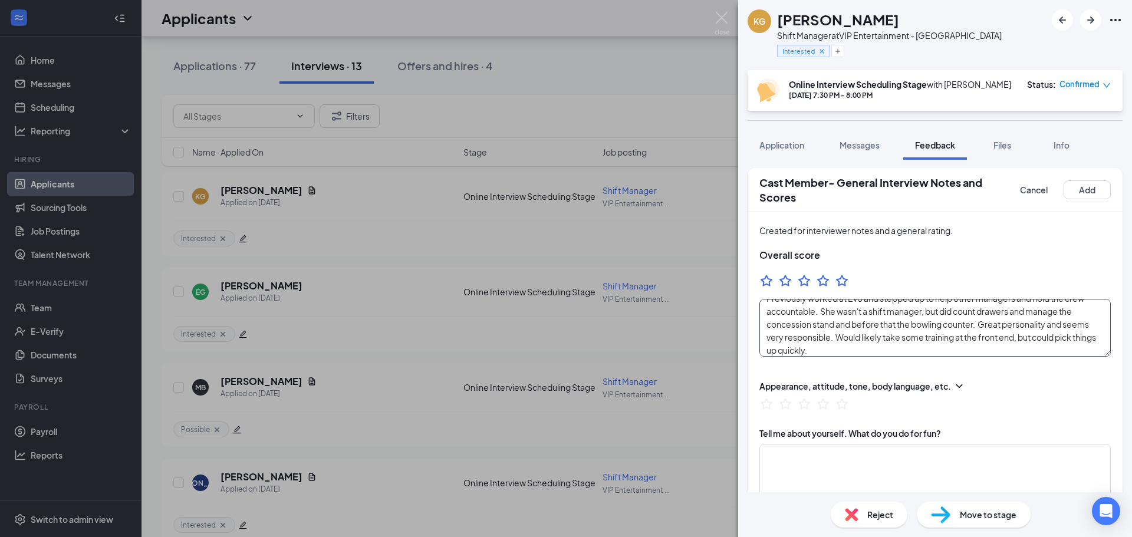
click at [854, 337] on textarea "Reminds me a lot of [PERSON_NAME] at [GEOGRAPHIC_DATA]. Previously worked at Ev…" at bounding box center [934, 328] width 351 height 58
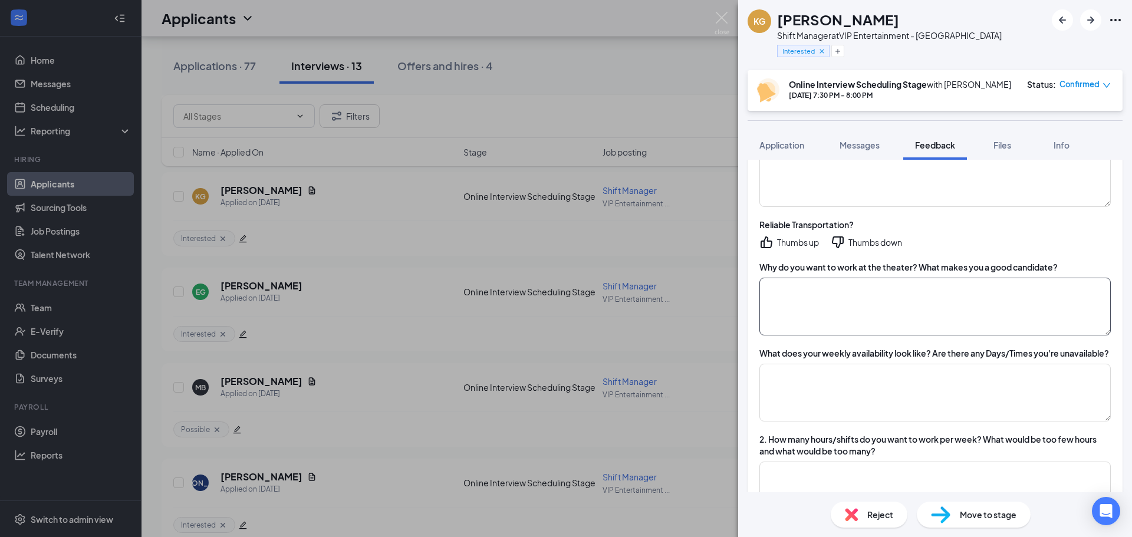
scroll to position [297, 0]
type textarea "Reminds me a lot of [PERSON_NAME] at [GEOGRAPHIC_DATA]. Previously worked at Ev…"
click at [820, 304] on textarea at bounding box center [934, 306] width 351 height 58
click at [847, 302] on textarea at bounding box center [934, 306] width 351 height 58
type textarea "Previously worked at evo and enjoyed the job."
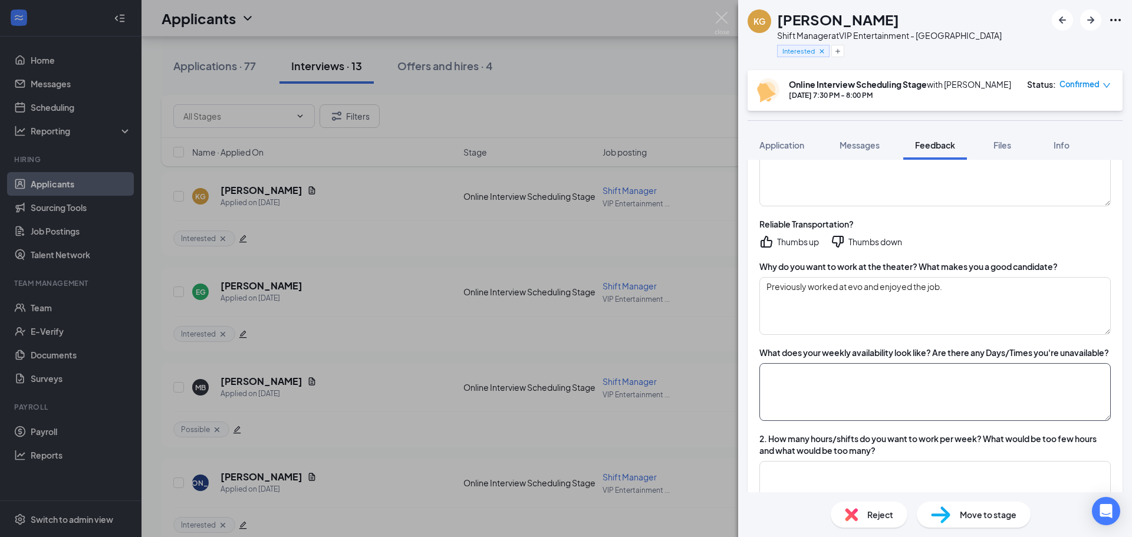
click at [824, 402] on textarea at bounding box center [934, 392] width 351 height 58
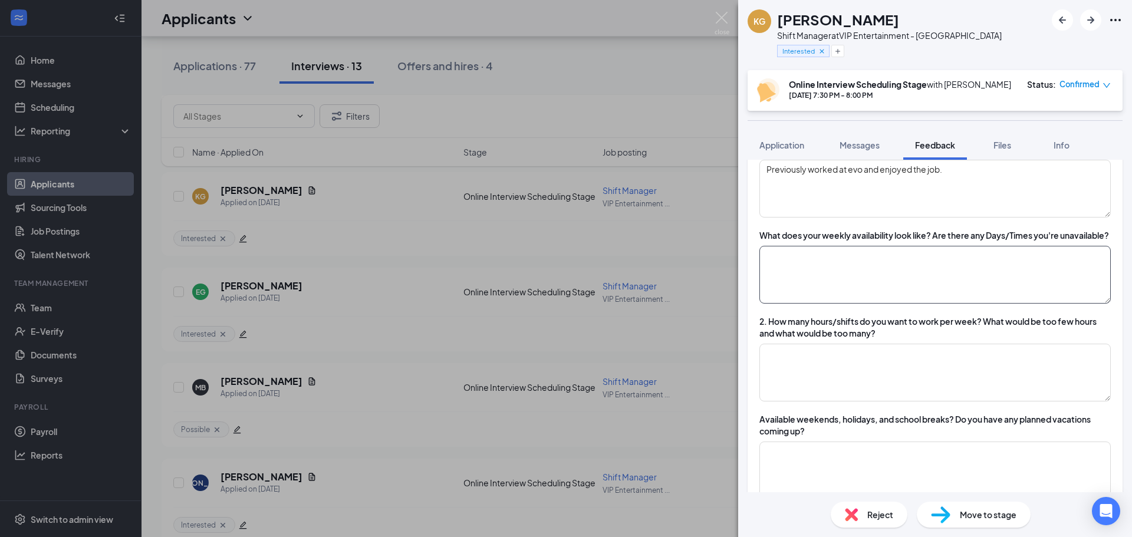
scroll to position [414, 0]
click at [796, 281] on textarea at bounding box center [934, 274] width 351 height 58
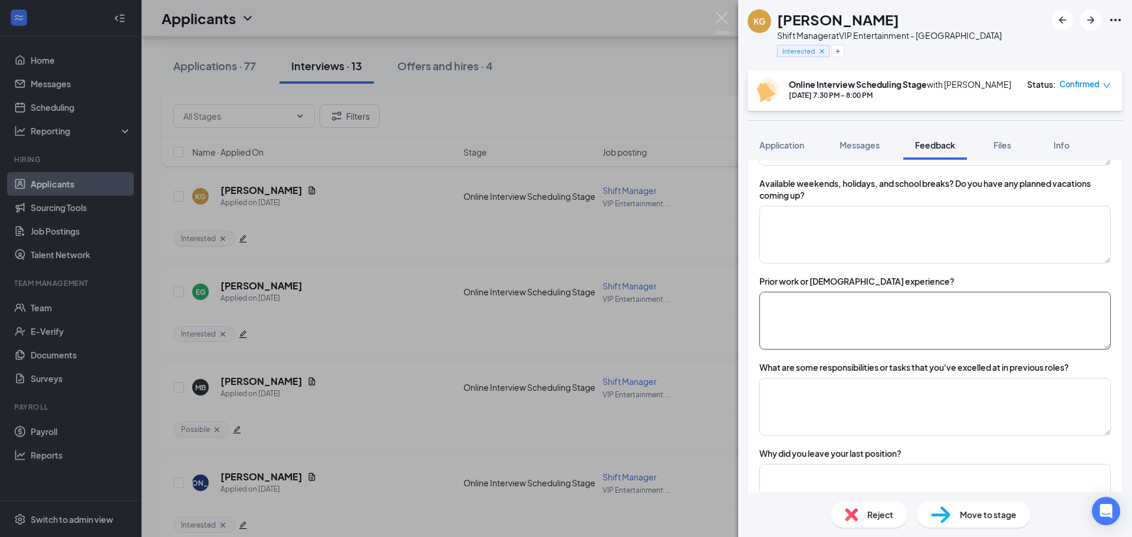
scroll to position [650, 0]
click at [826, 334] on textarea at bounding box center [934, 320] width 351 height 58
type textarea "J"
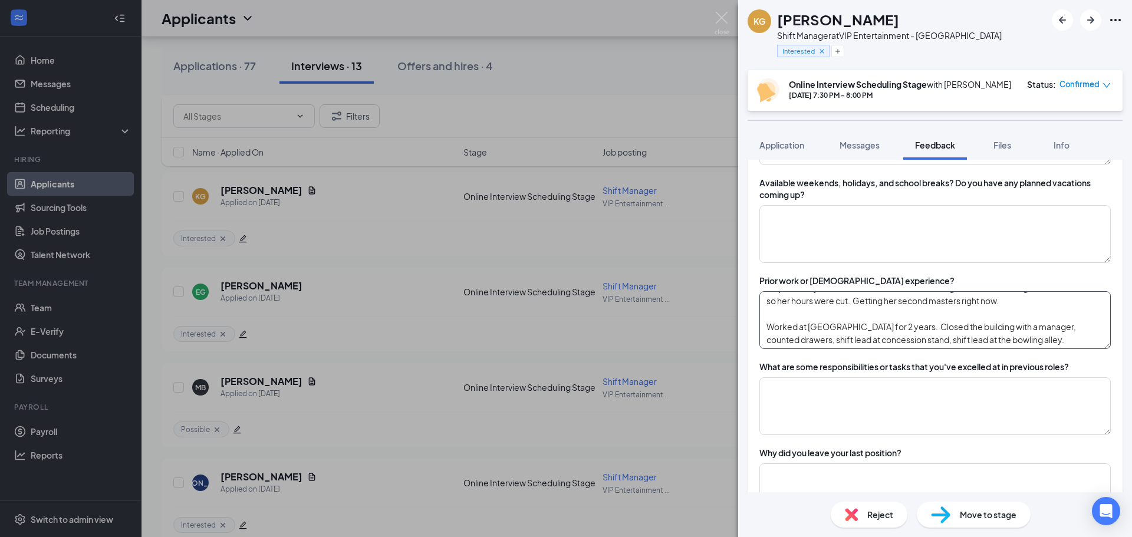
scroll to position [61, 0]
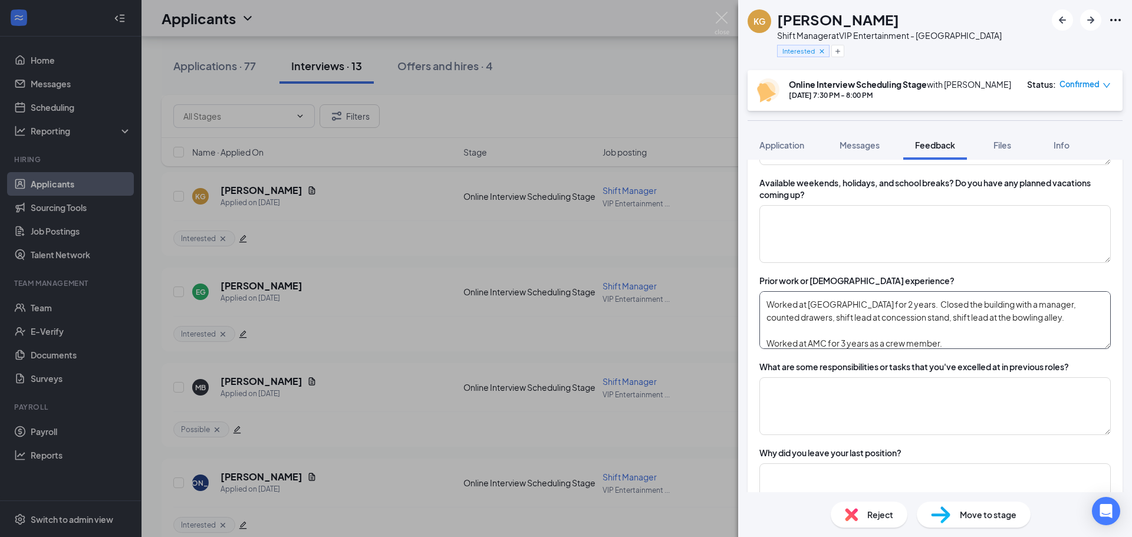
type textarea "Currently working at the [GEOGRAPHIC_DATA] and as a design specialist at Floor …"
click at [843, 397] on div "What are some responsibilities or tasks that you've excelled at in previous rol…" at bounding box center [934, 398] width 351 height 74
click at [844, 403] on textarea at bounding box center [934, 406] width 351 height 58
click at [899, 419] on textarea "Does well keeping people on track. Was trusted to take on more responsiblity by…" at bounding box center [934, 406] width 351 height 58
click at [905, 420] on textarea "Does well keeping people on track. Was trusted to take on more responsiblity by…" at bounding box center [934, 406] width 351 height 58
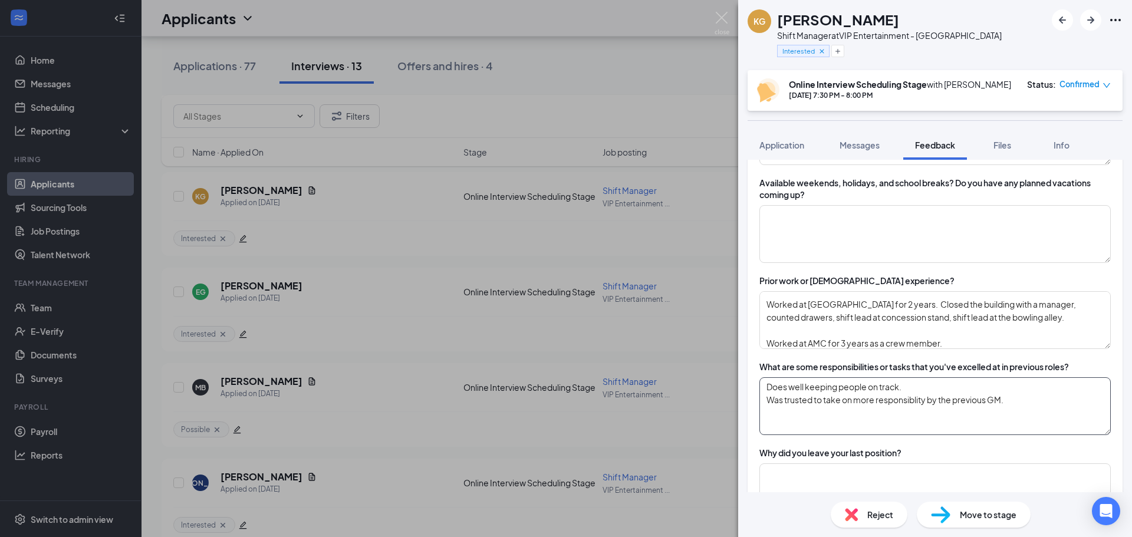
click at [906, 425] on textarea "Does well keeping people on track. Was trusted to take on more responsiblity by…" at bounding box center [934, 406] width 351 height 58
click at [901, 425] on textarea "Does well keeping people on track. Was trusted to take on more responsiblity by…" at bounding box center [934, 406] width 351 height 58
click at [877, 422] on textarea "Does well keeping people on track. Was trusted to take on more responsiblity by…" at bounding box center [934, 406] width 351 height 58
click at [1006, 423] on textarea "Does well keeping people on track. Was trusted to take on more responsibility b…" at bounding box center [934, 406] width 351 height 58
click at [891, 432] on textarea "Does well keeping people on track. Was trusted to take on more responsibility b…" at bounding box center [934, 406] width 351 height 58
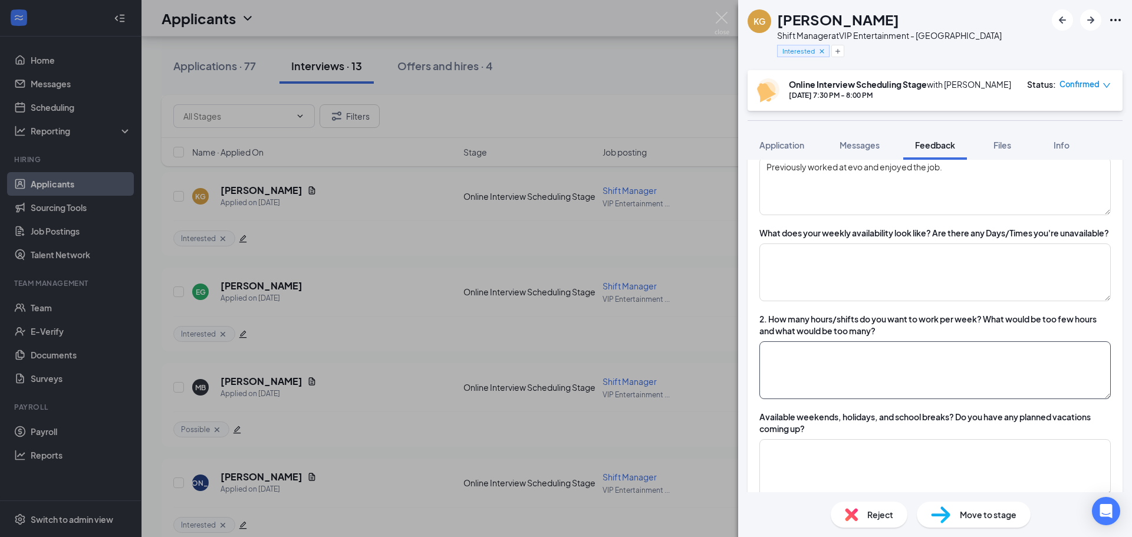
type textarea "Does well keeping people on track. Was trusted to take on more responsibility b…"
click at [865, 383] on textarea at bounding box center [934, 372] width 351 height 58
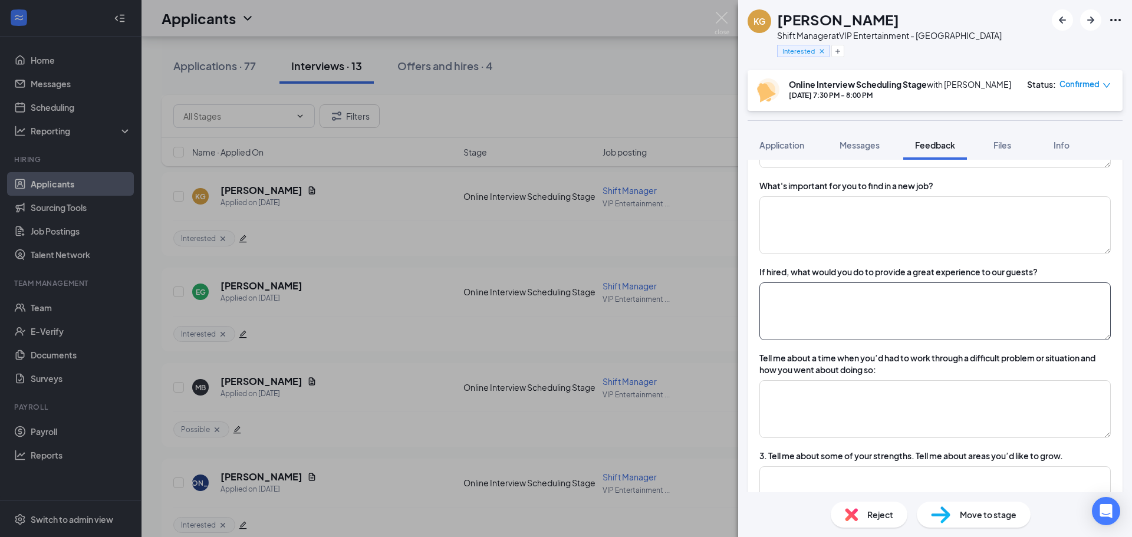
scroll to position [1004, 0]
type textarea "Looking for 20-30 hours per week. She does have two other jobs and is in school…"
click at [860, 248] on textarea at bounding box center [934, 225] width 351 height 58
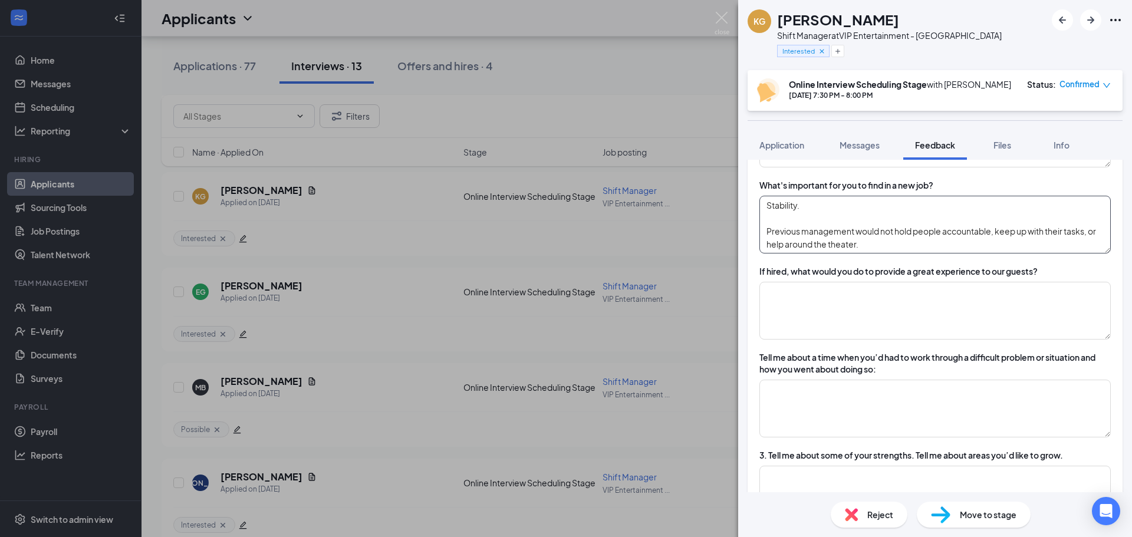
click at [796, 229] on textarea "Stability. Previous management would not hold people accountable, keep up with …" at bounding box center [934, 225] width 351 height 58
click at [798, 229] on textarea "Stability. Previous management would not hold people accountable, keep up with …" at bounding box center [934, 225] width 351 height 58
click at [890, 254] on textarea "Stability and active management. Previous management would not hold people acco…" at bounding box center [934, 225] width 351 height 58
type textarea "Stability and active management. Previous management would not hold people acco…"
click at [828, 423] on textarea at bounding box center [934, 409] width 351 height 58
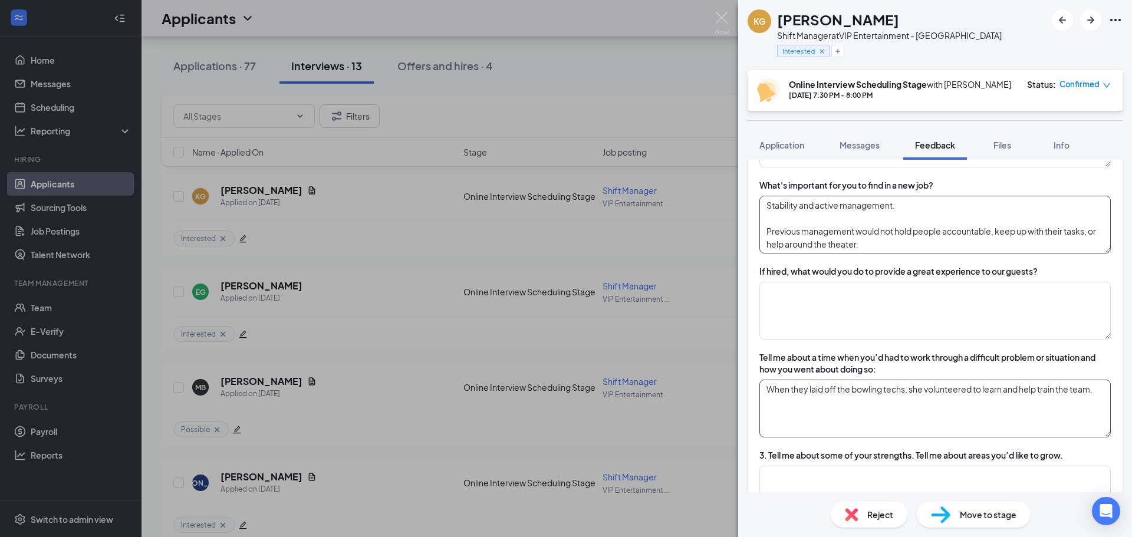
type textarea "When they laid off the bowling techs, she volunteered to learn and help train t…"
click at [893, 254] on textarea "Stability and active management. Previous management would not hold people acco…" at bounding box center [934, 225] width 351 height 58
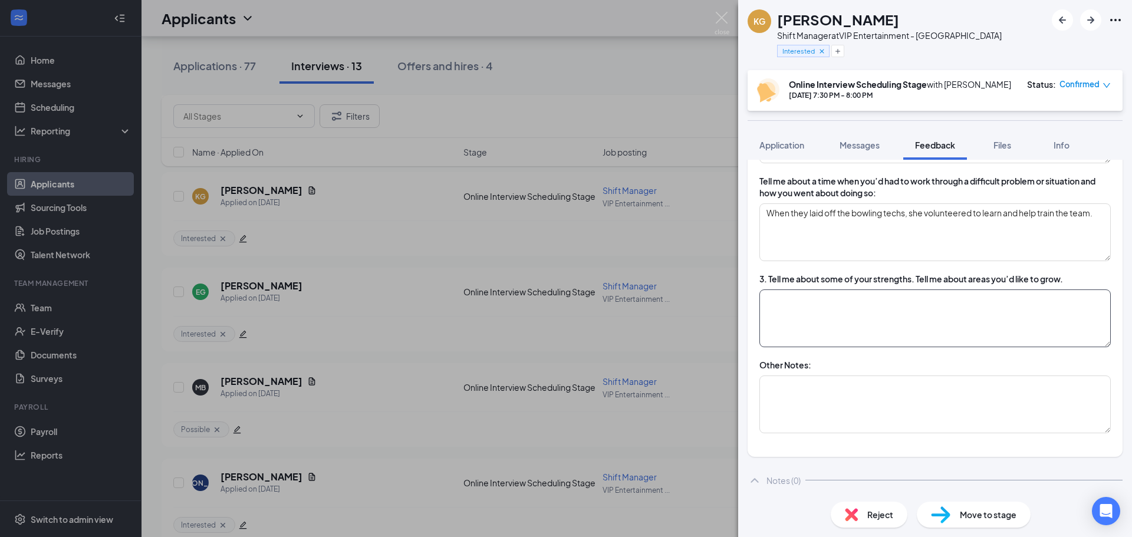
scroll to position [1181, 0]
type textarea "Stability and active management. Previous management would not hold people acco…"
click at [867, 337] on textarea at bounding box center [934, 318] width 351 height 58
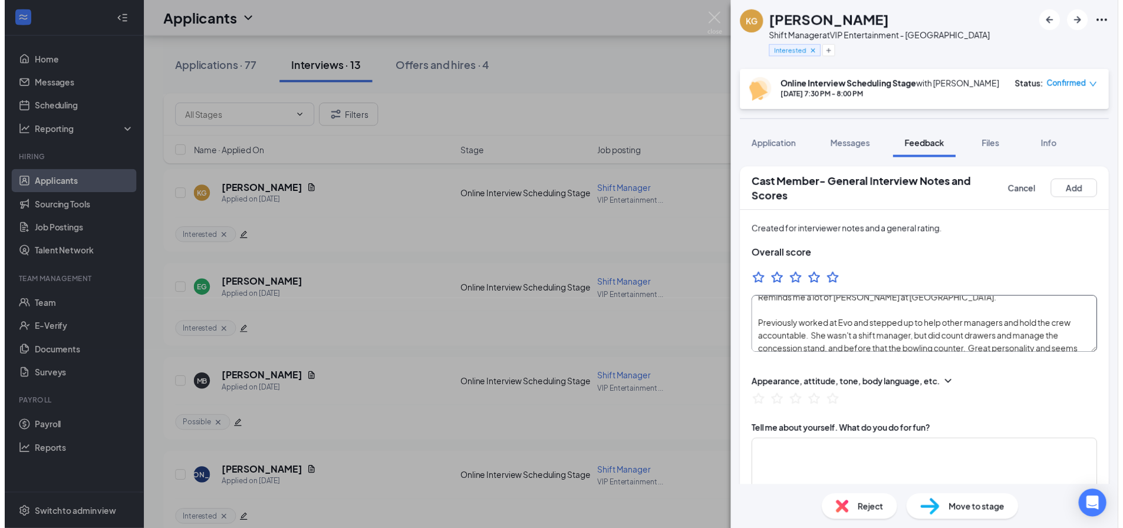
scroll to position [0, 0]
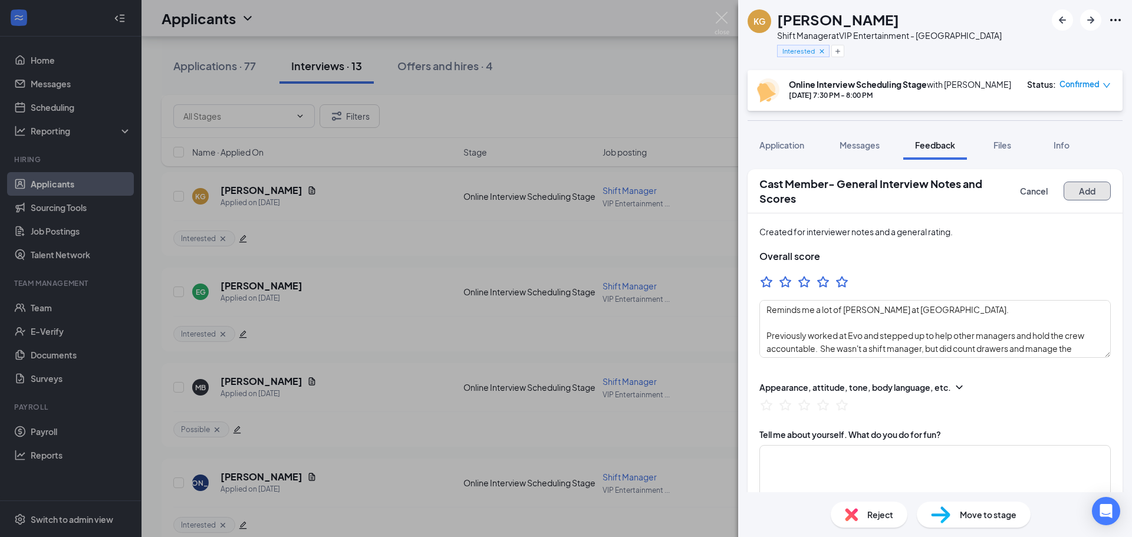
click at [1081, 198] on button "Add" at bounding box center [1087, 191] width 47 height 19
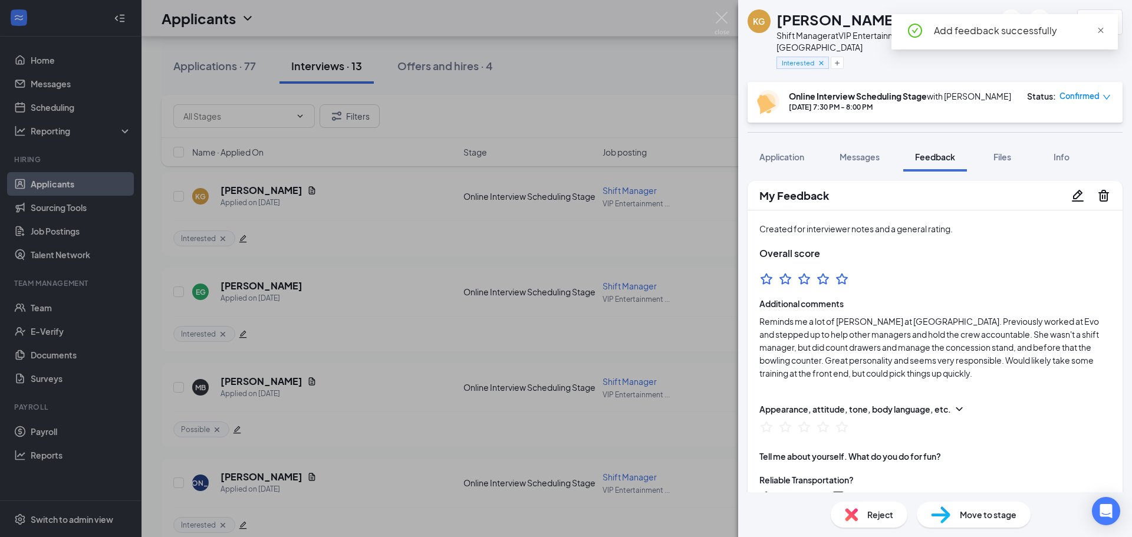
click at [1099, 31] on span "close" at bounding box center [1101, 31] width 8 height 8
click at [722, 19] on img at bounding box center [722, 23] width 15 height 23
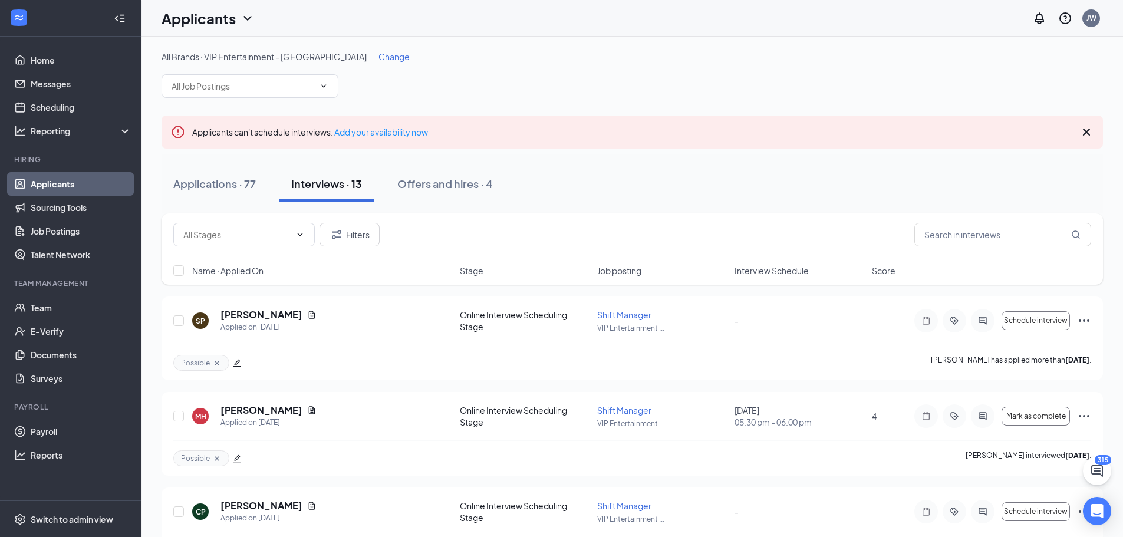
click at [881, 270] on span "Score" at bounding box center [884, 271] width 24 height 12
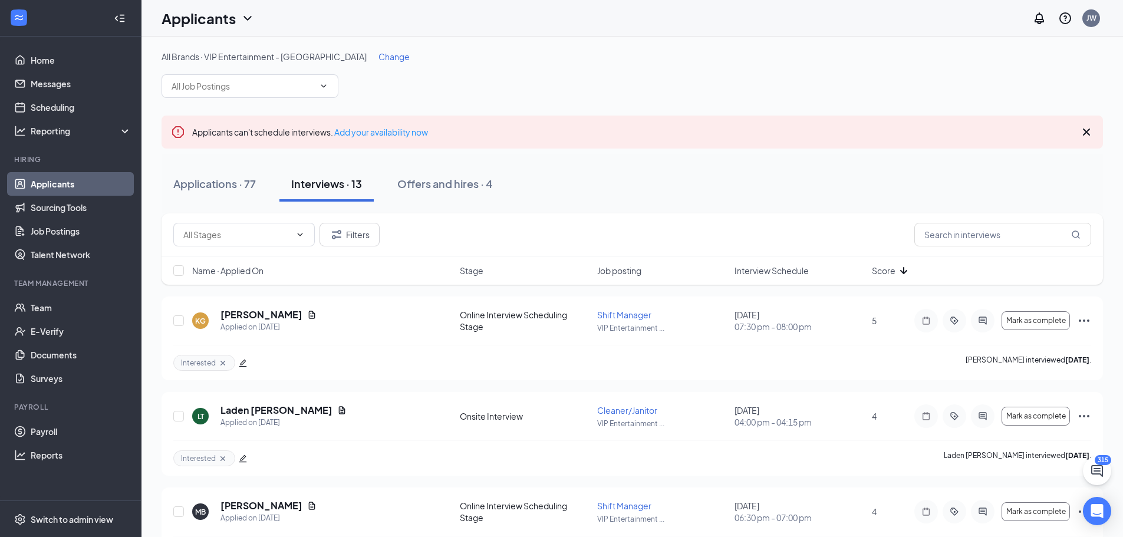
click at [675, 182] on div "Applications · 77 Interviews · 13 Offers and hires · 4" at bounding box center [633, 183] width 942 height 35
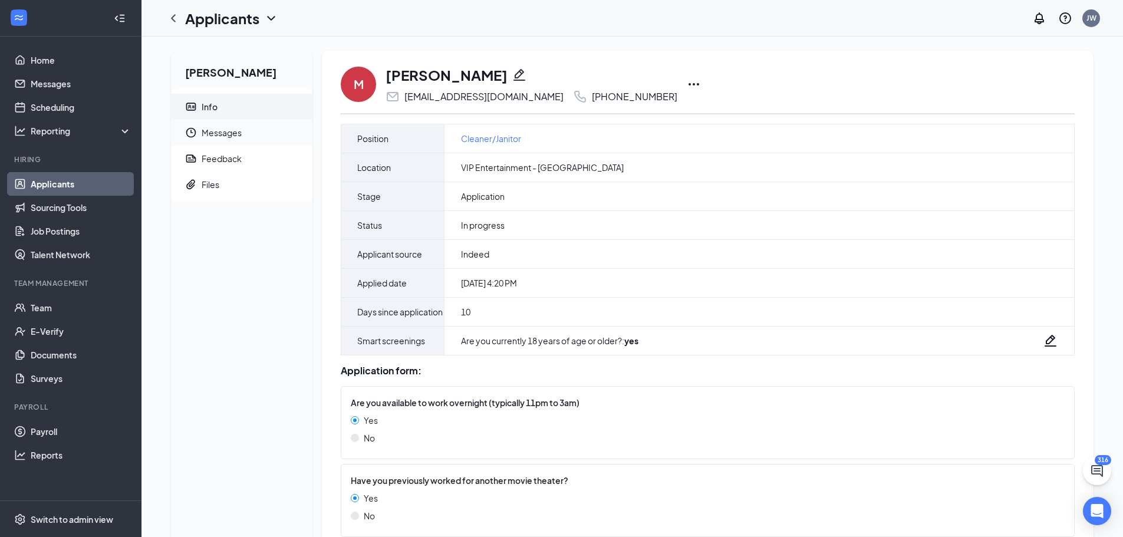
click at [238, 138] on span "Messages" at bounding box center [252, 133] width 101 height 26
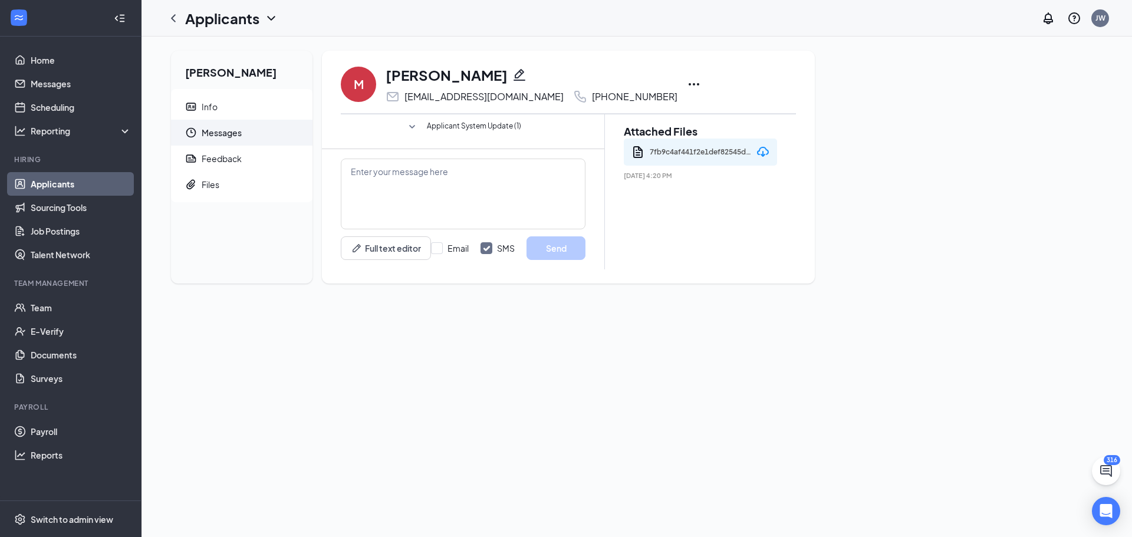
click at [414, 127] on icon "SmallChevronDown" at bounding box center [412, 127] width 14 height 14
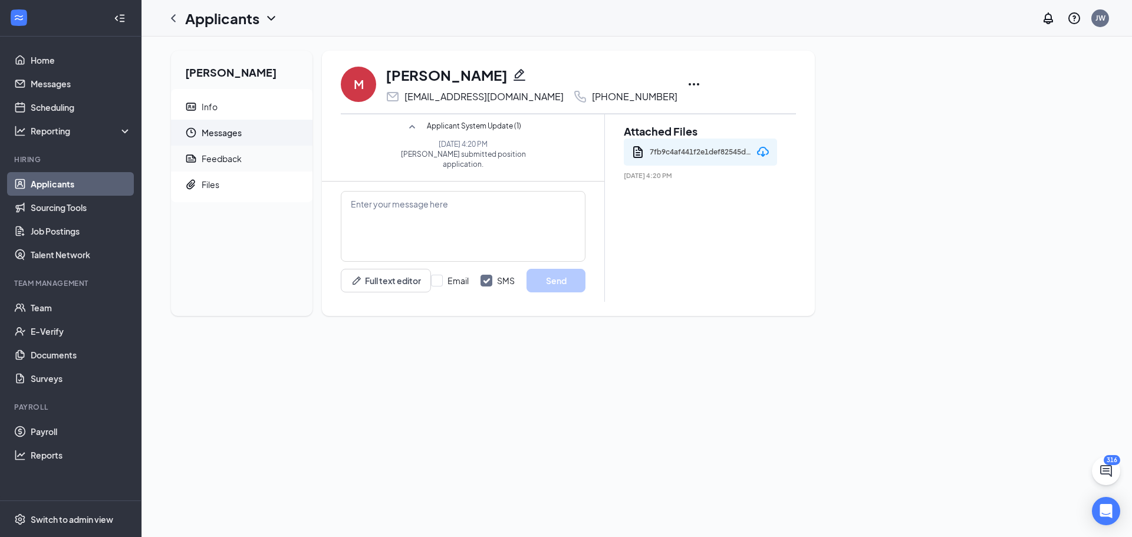
click at [232, 163] on div "Feedback" at bounding box center [222, 159] width 40 height 12
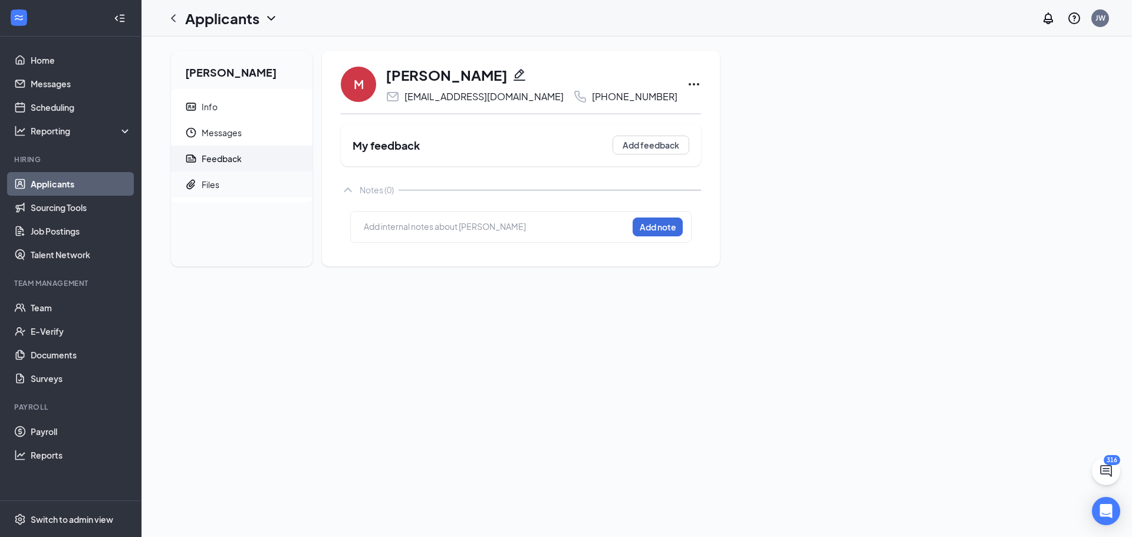
click at [232, 185] on span "Files" at bounding box center [252, 185] width 101 height 26
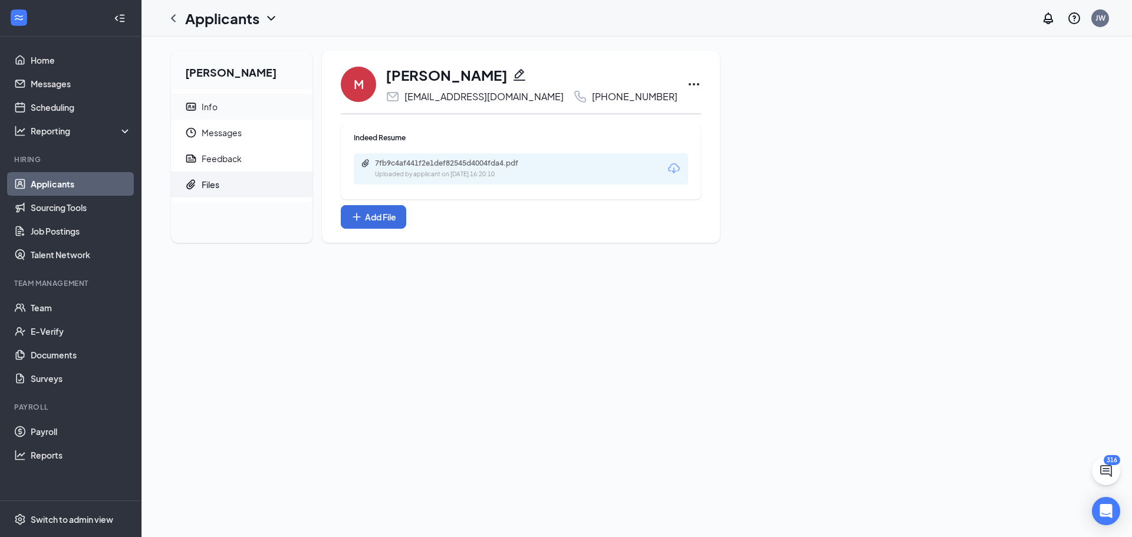
click at [236, 110] on span "Info" at bounding box center [252, 107] width 101 height 26
